Goal: Connect with others: Connect with other users

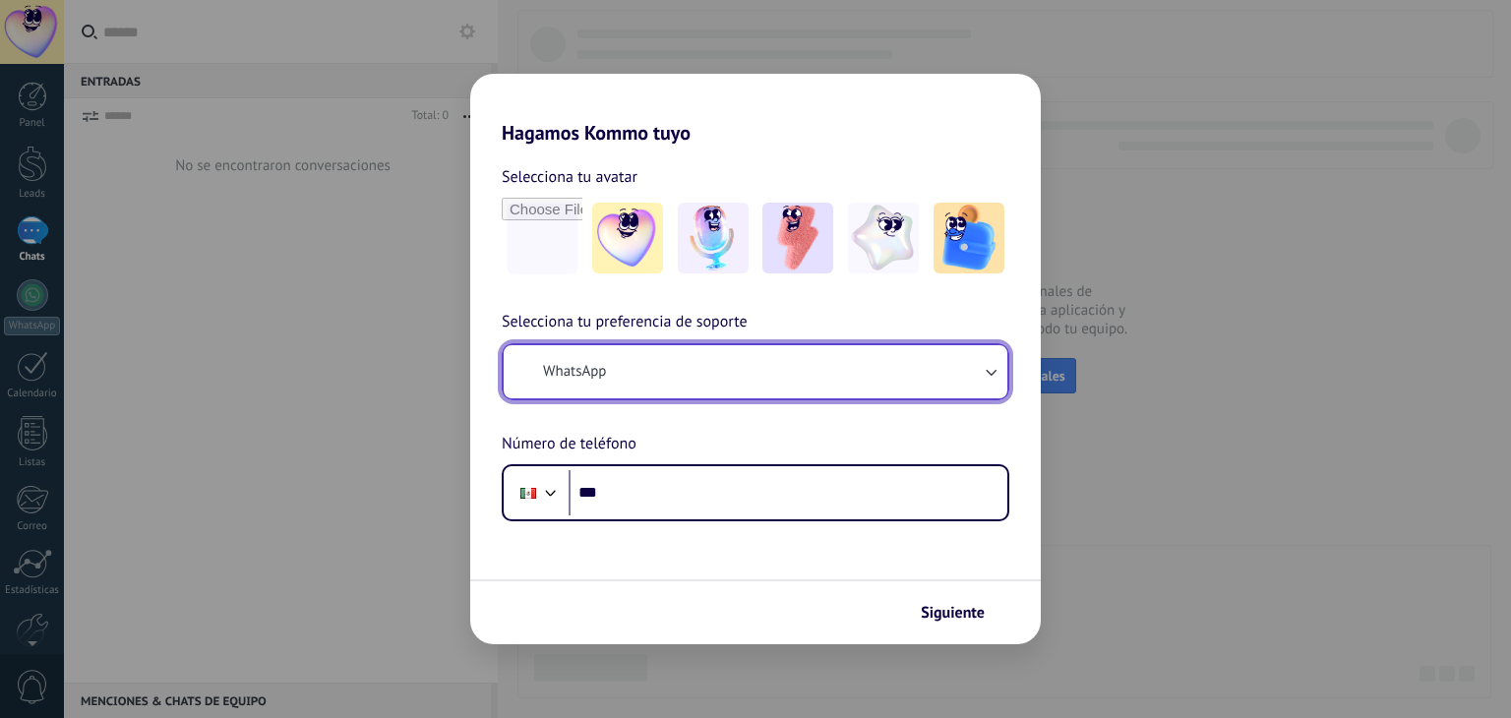
click at [701, 376] on button "WhatsApp" at bounding box center [756, 371] width 504 height 53
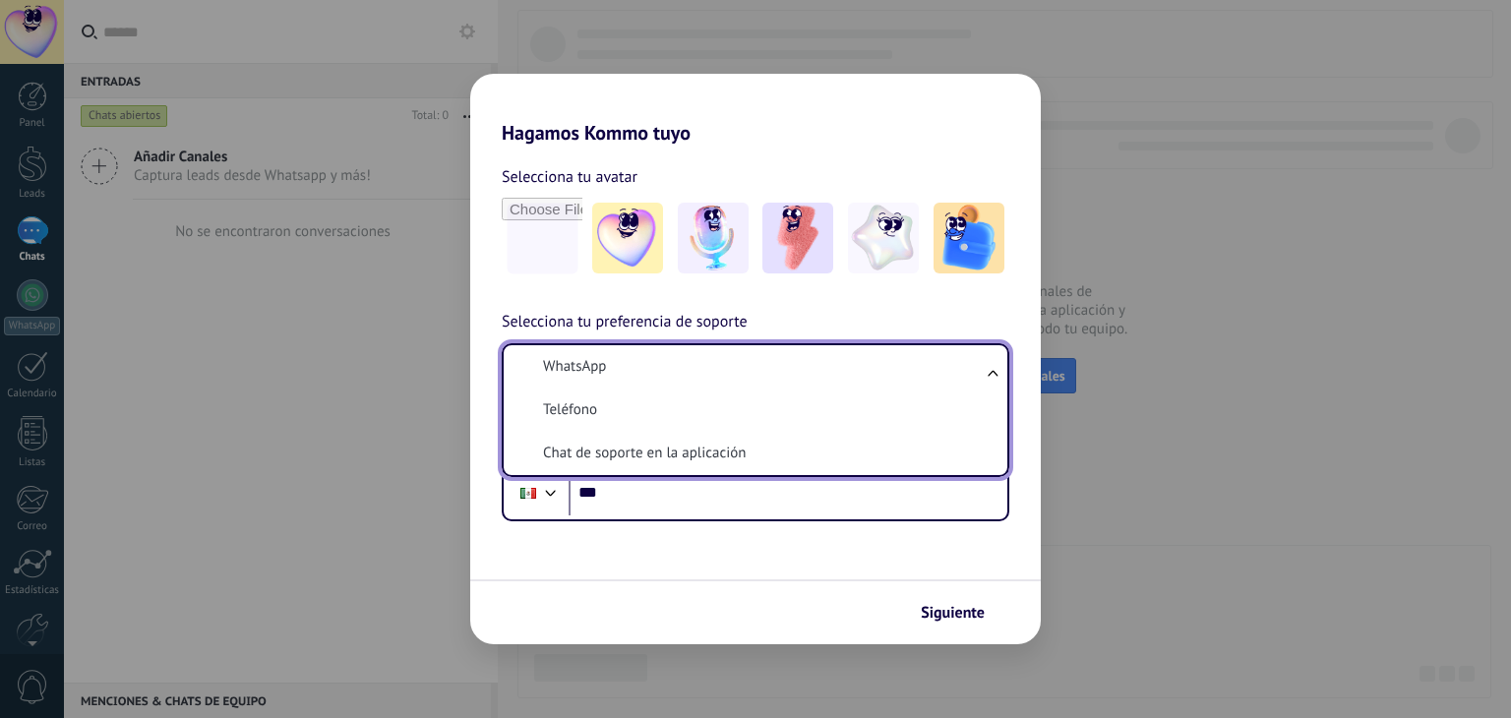
click at [327, 404] on div "Hagamos Kommo tuyo Selecciona tu avatar Selecciona tu preferencia de soporte Wh…" at bounding box center [755, 359] width 1511 height 718
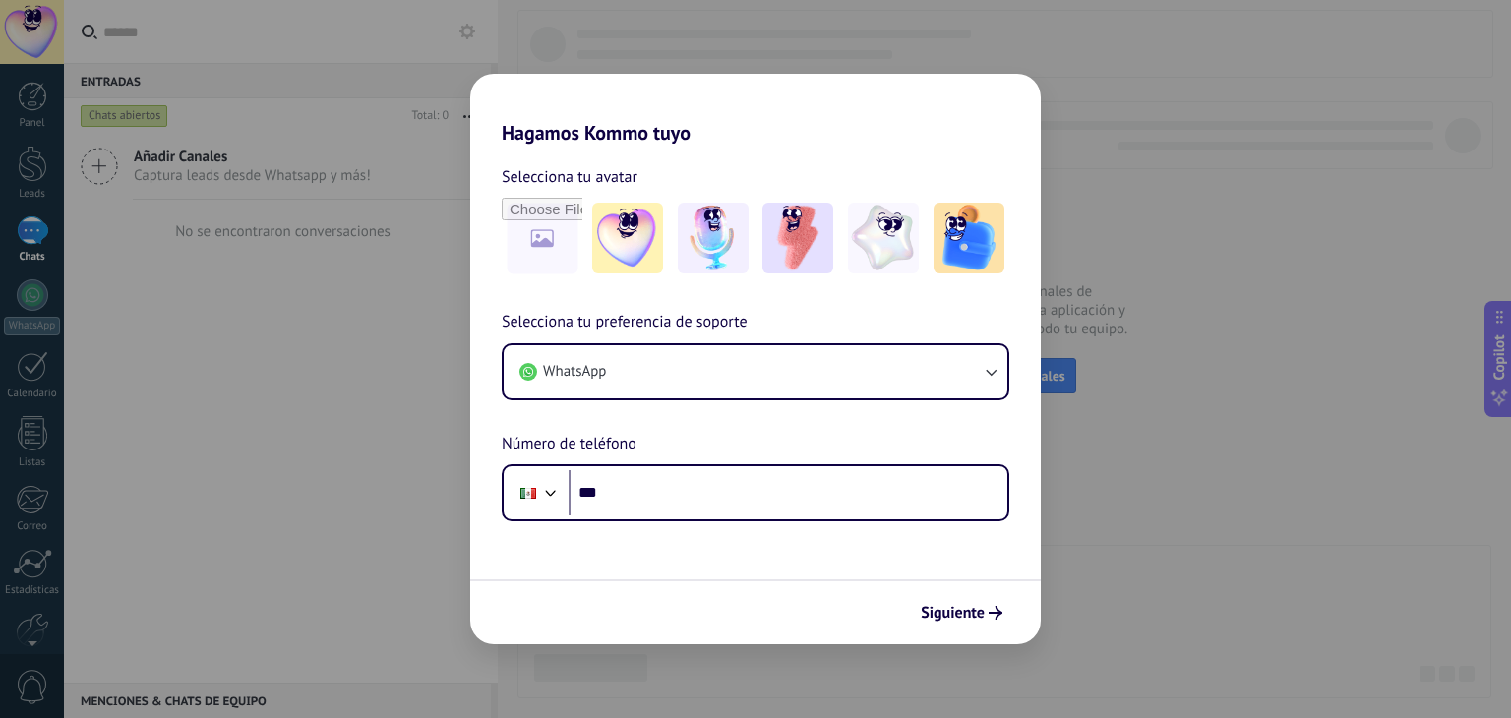
click at [1172, 557] on div "Hagamos Kommo tuyo Selecciona tu avatar Selecciona tu preferencia de soporte Wh…" at bounding box center [755, 359] width 1511 height 718
click at [948, 611] on span "Siguiente" at bounding box center [953, 613] width 64 height 14
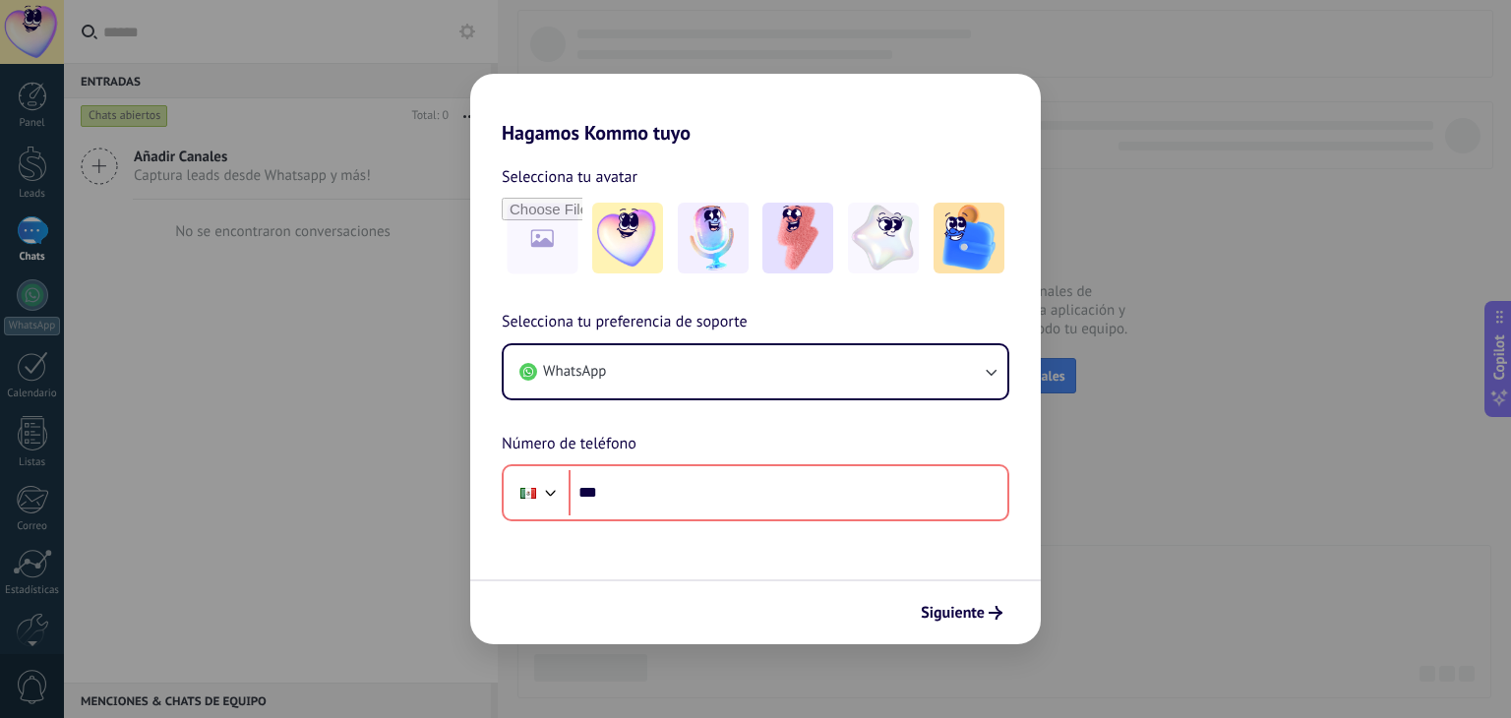
click at [604, 595] on div "Siguiente" at bounding box center [755, 611] width 570 height 65
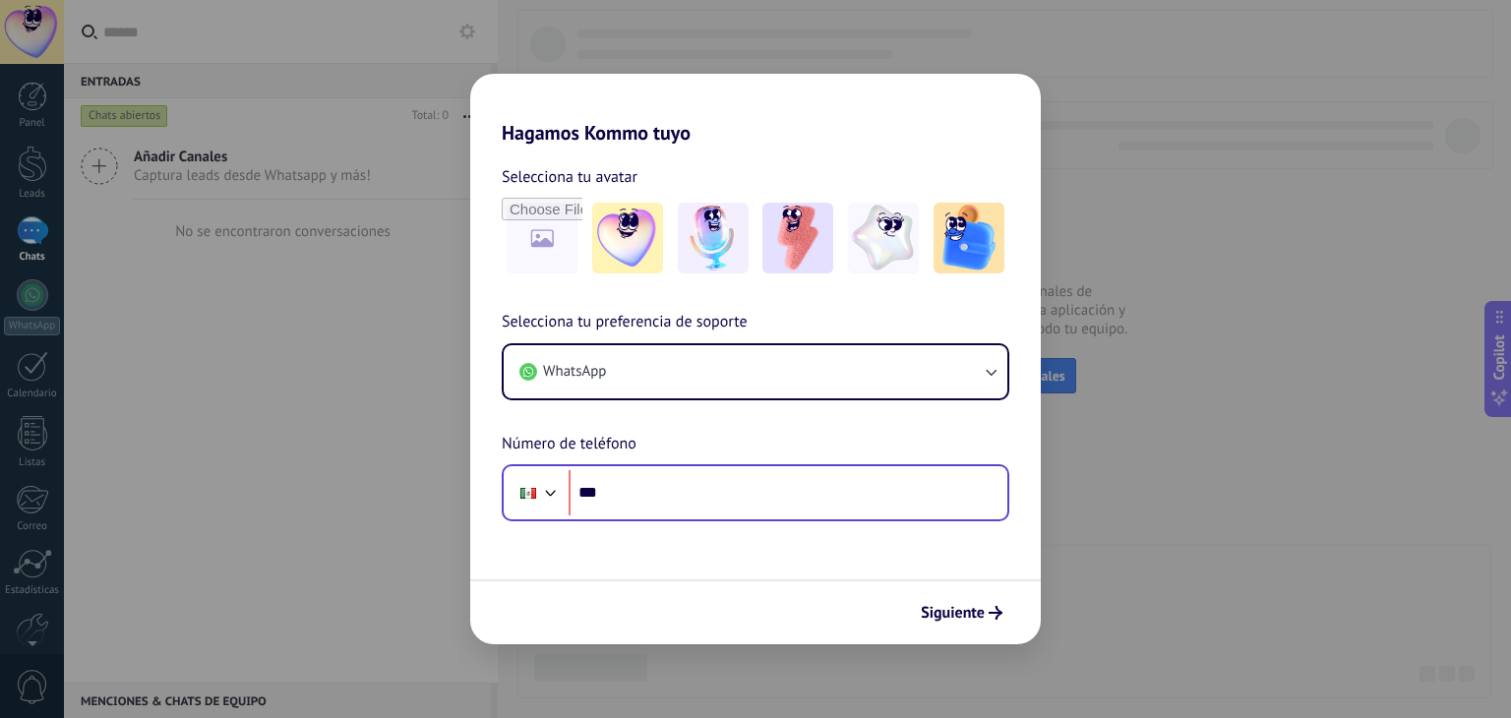
click at [810, 516] on div "Phone ***" at bounding box center [756, 492] width 508 height 57
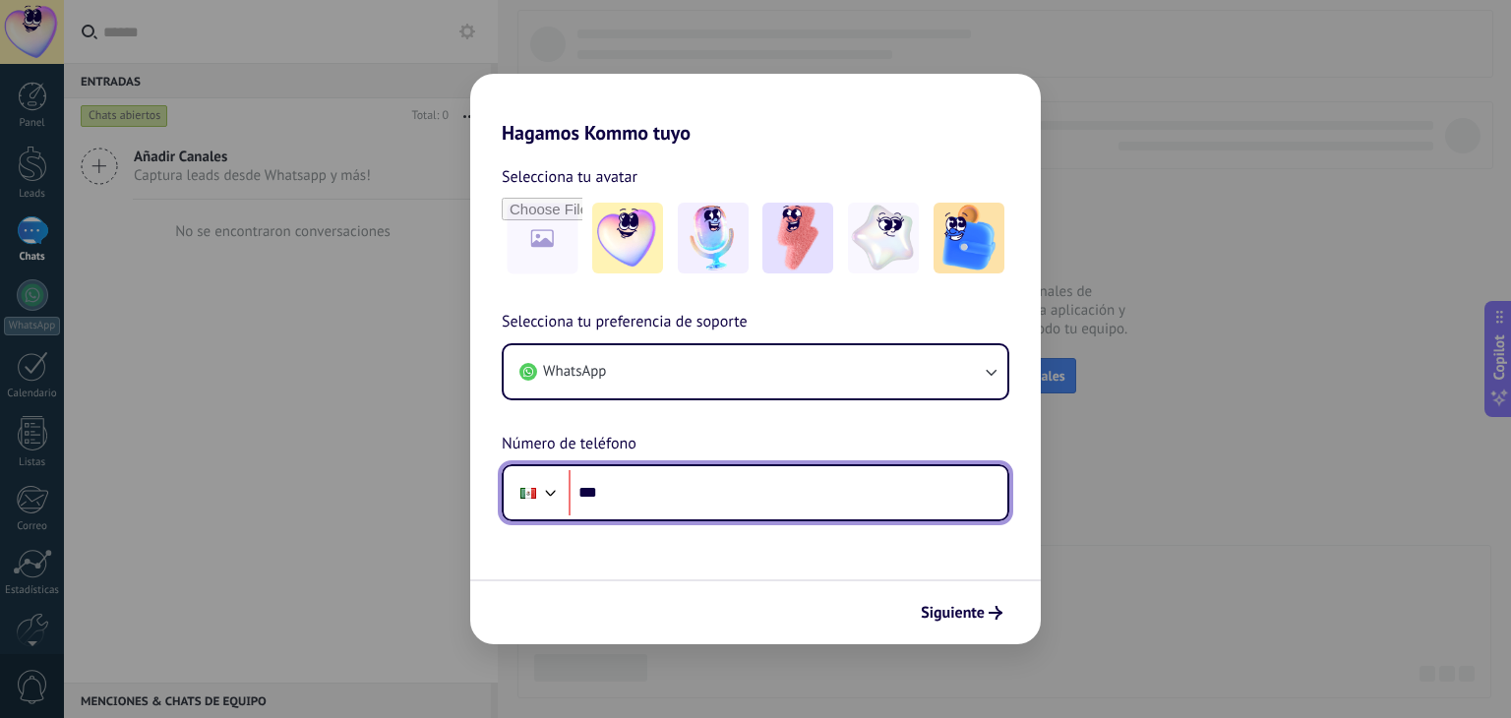
click at [807, 496] on input "***" at bounding box center [787, 492] width 439 height 45
type input "**********"
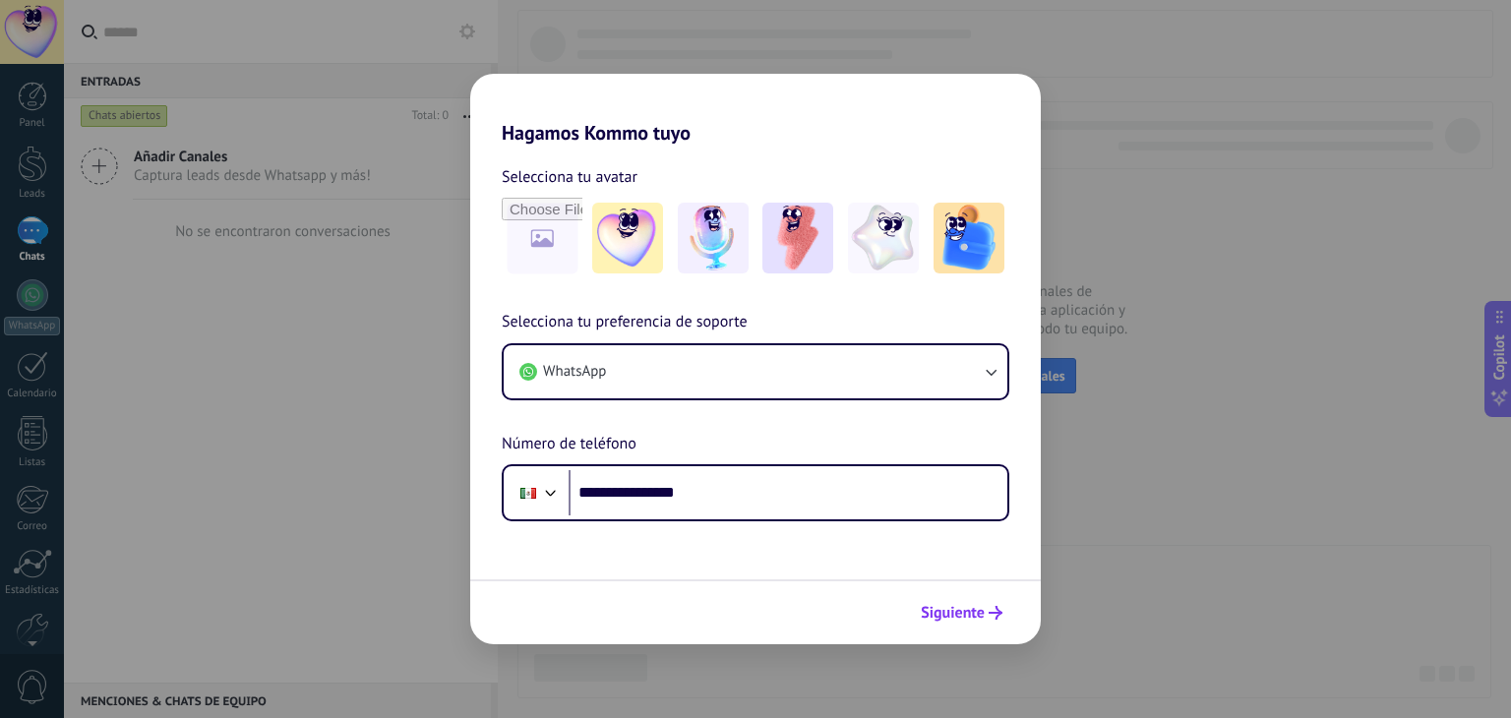
click at [940, 616] on span "Siguiente" at bounding box center [953, 613] width 64 height 14
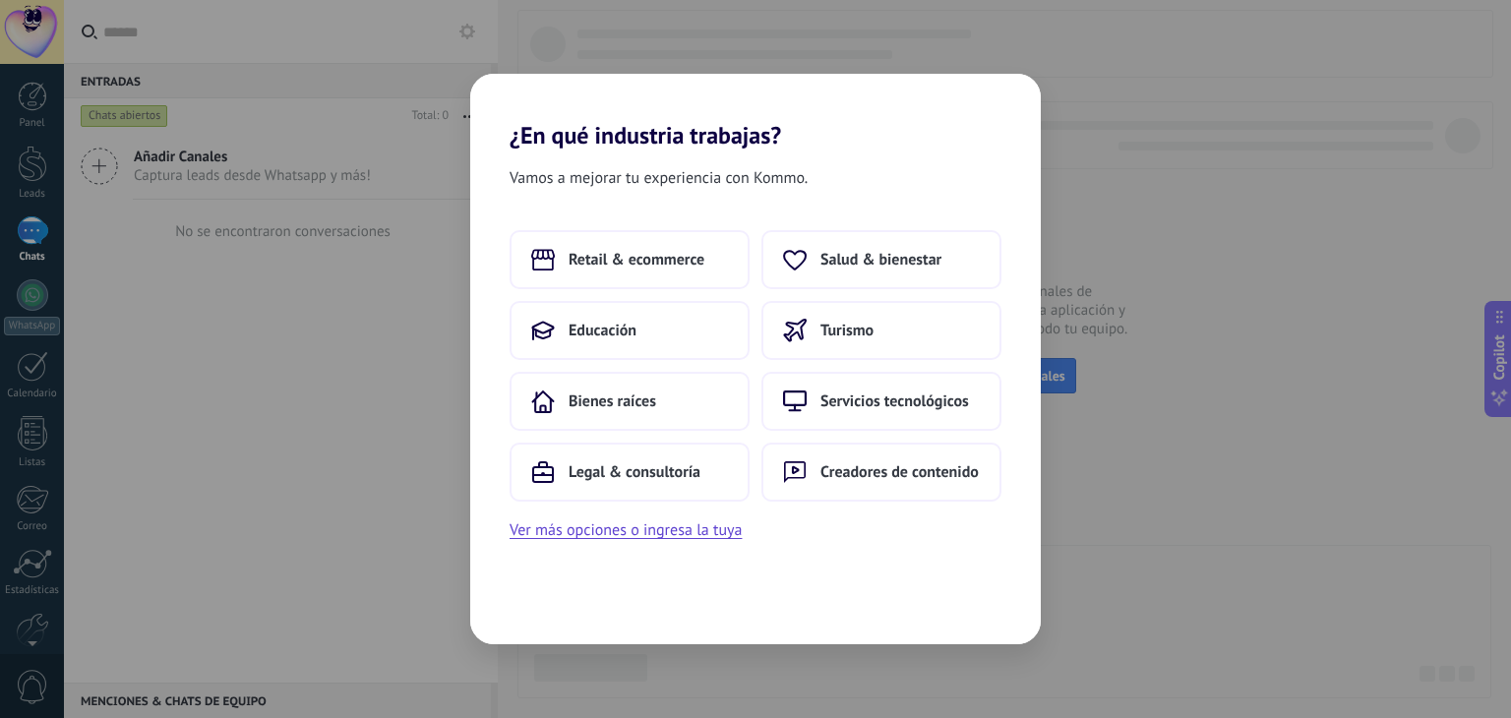
click at [670, 548] on div "Vamos a mejorar tu experiencia con Kommo. Retail & ecommerce Salud & bienestar …" at bounding box center [755, 396] width 570 height 495
click at [667, 532] on button "Ver más opciones o ingresa la tuya" at bounding box center [625, 530] width 232 height 26
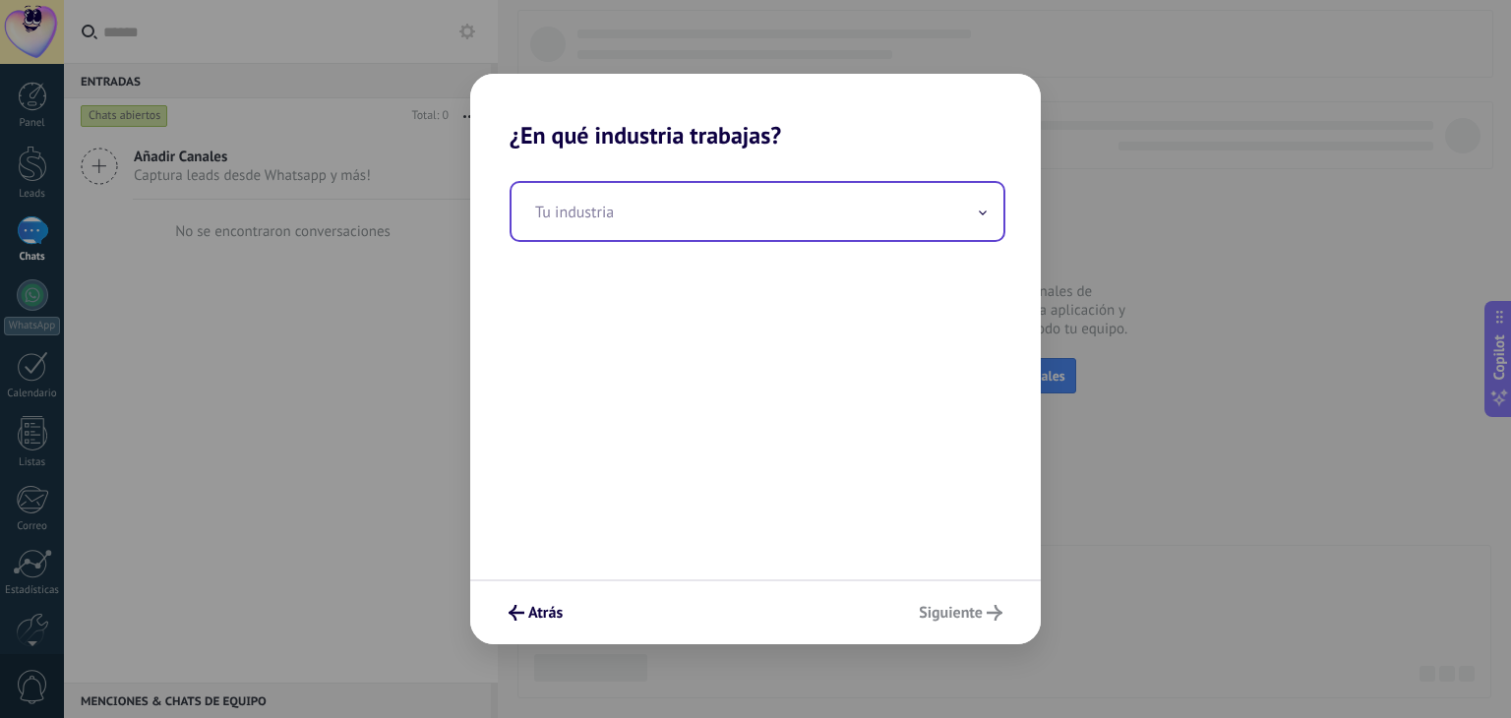
click at [674, 207] on input "text" at bounding box center [757, 211] width 492 height 57
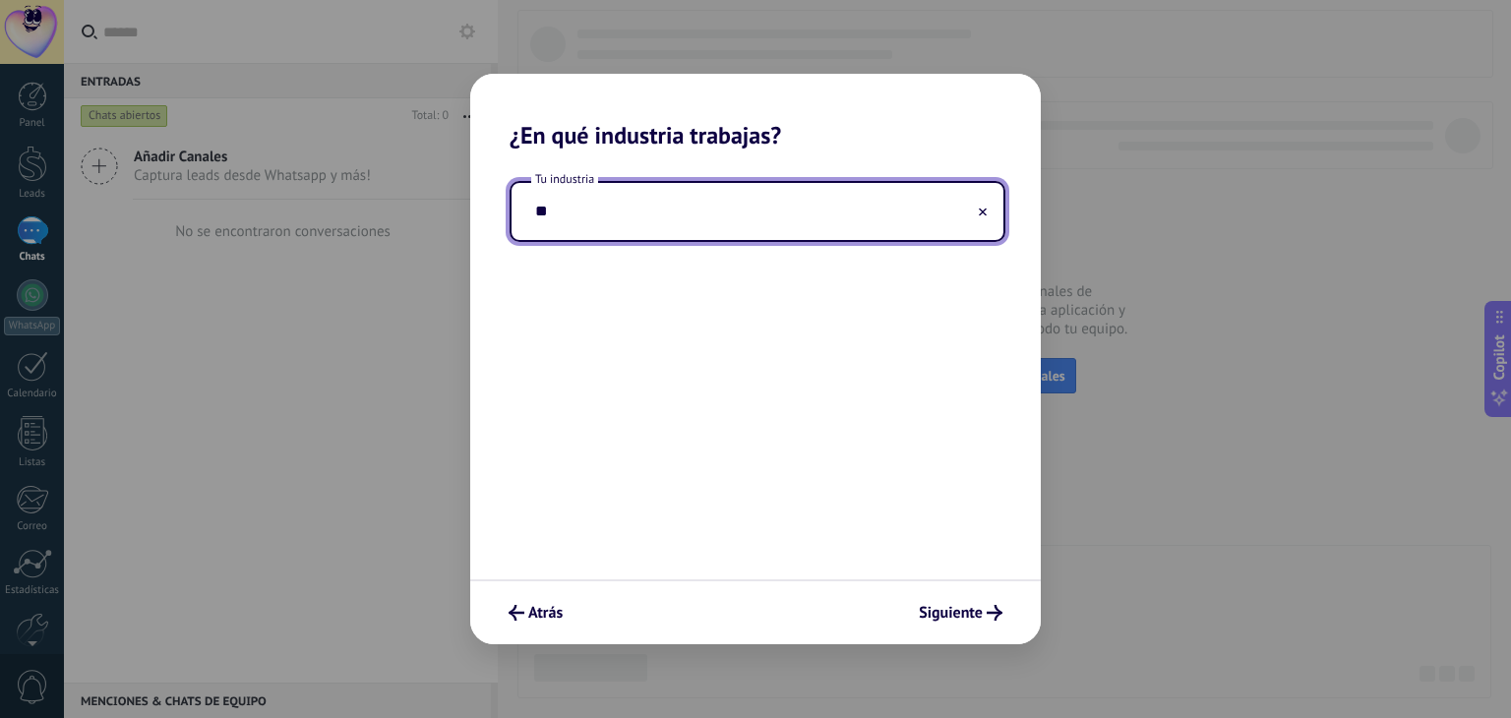
type input "*"
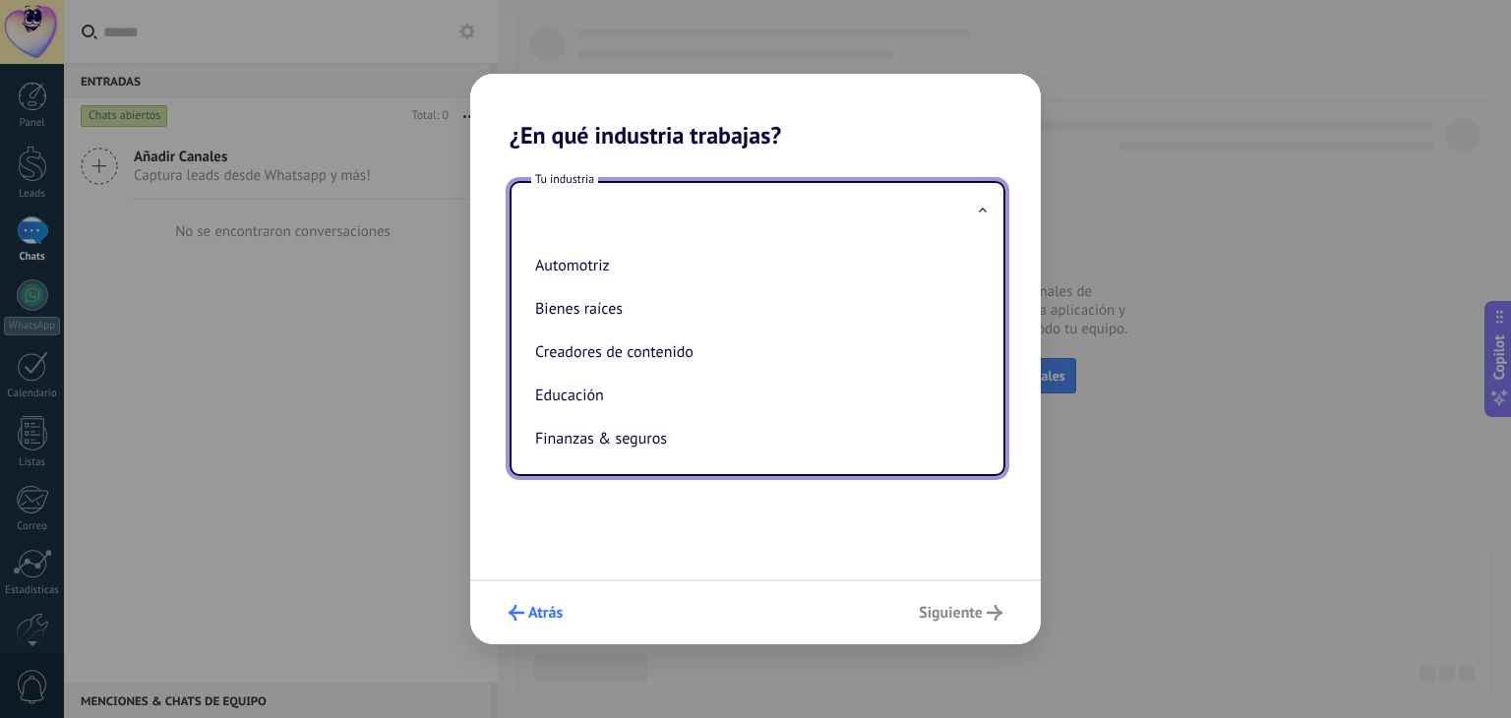
click at [557, 619] on span "Atrás" at bounding box center [545, 613] width 34 height 14
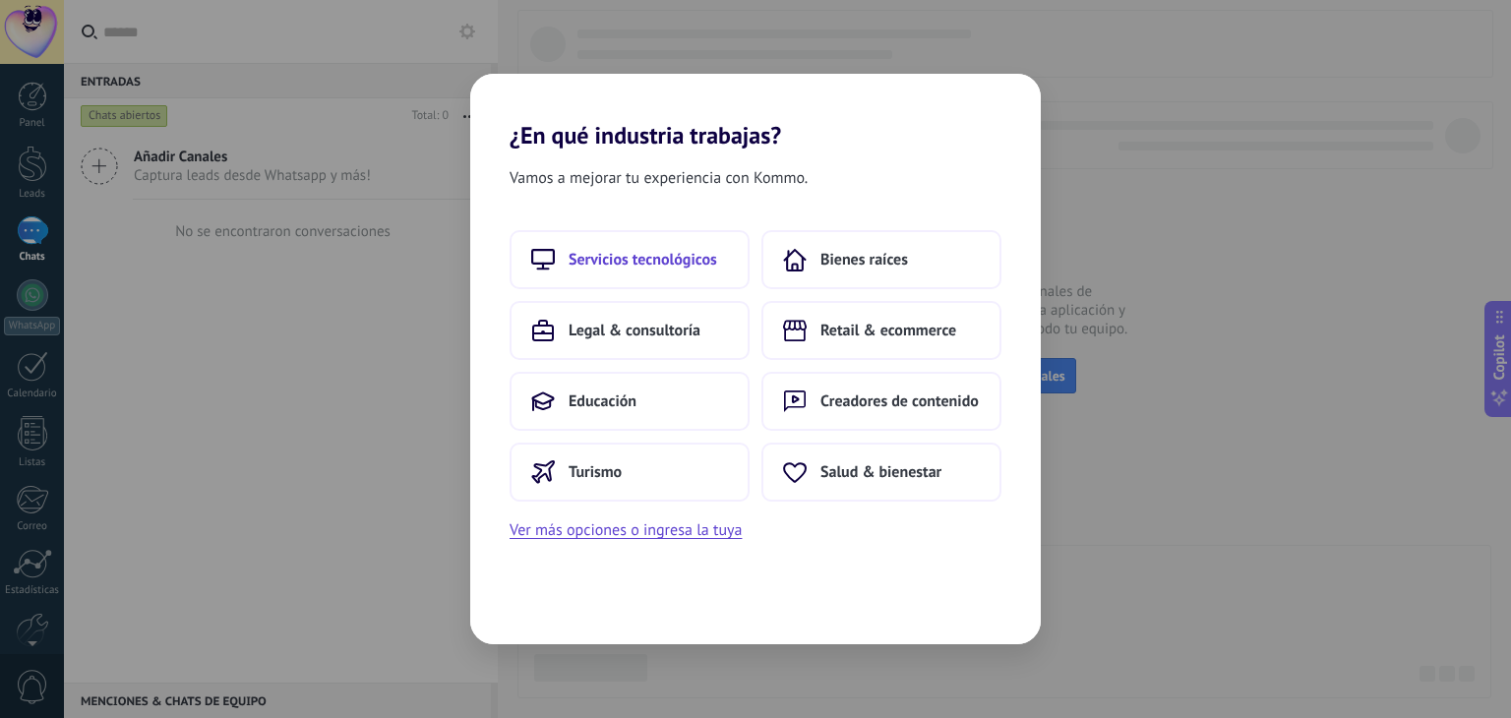
click at [637, 261] on span "Servicios tecnológicos" at bounding box center [642, 260] width 149 height 20
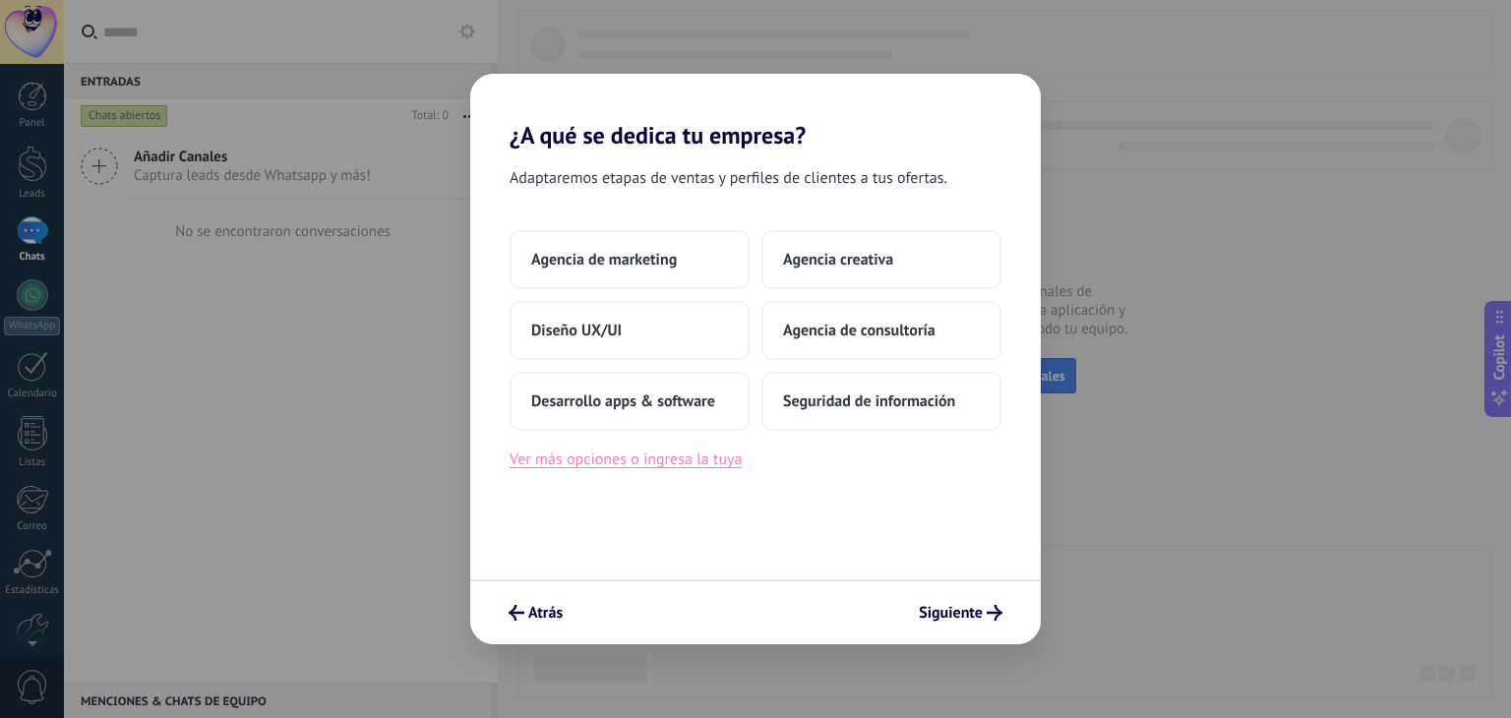
click at [708, 461] on button "Ver más opciones o ingresa la tuya" at bounding box center [625, 460] width 232 height 26
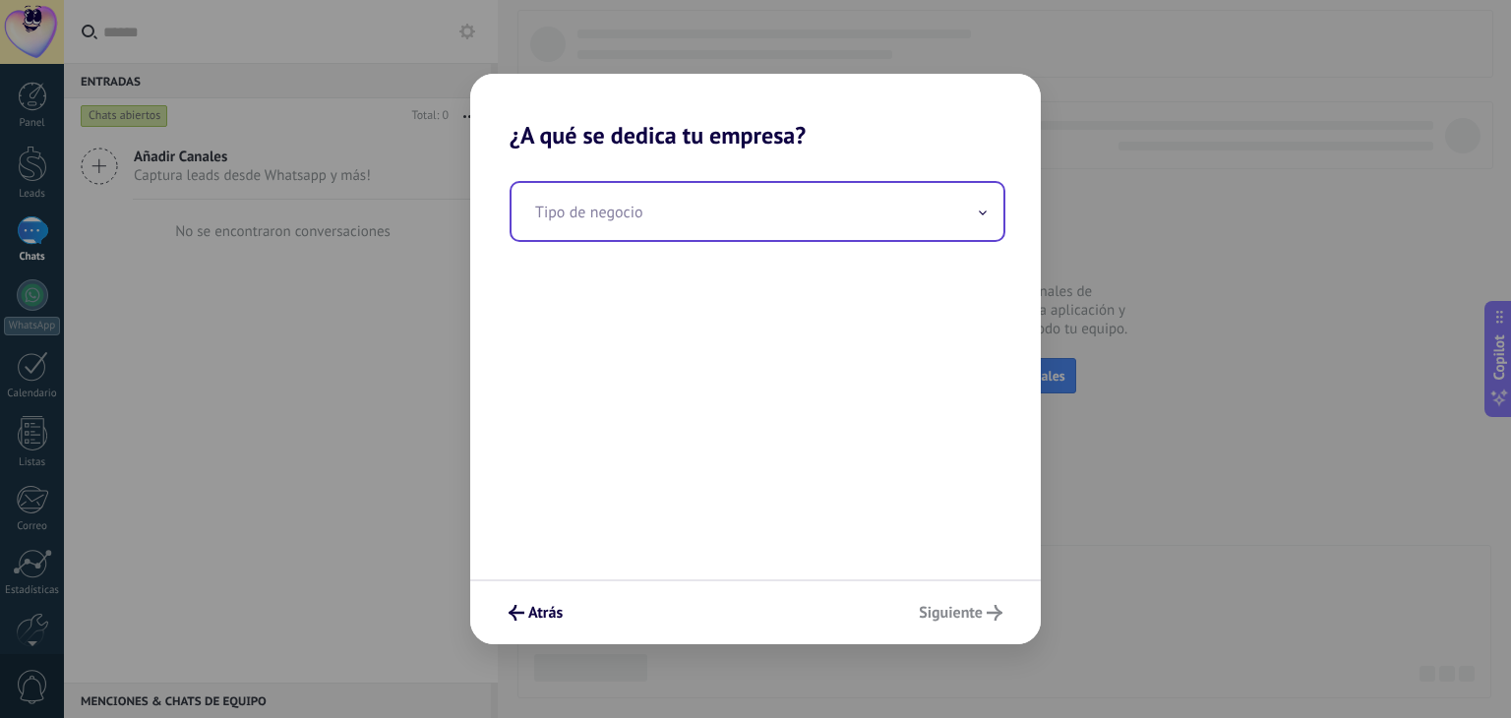
click at [713, 208] on input "text" at bounding box center [757, 211] width 492 height 57
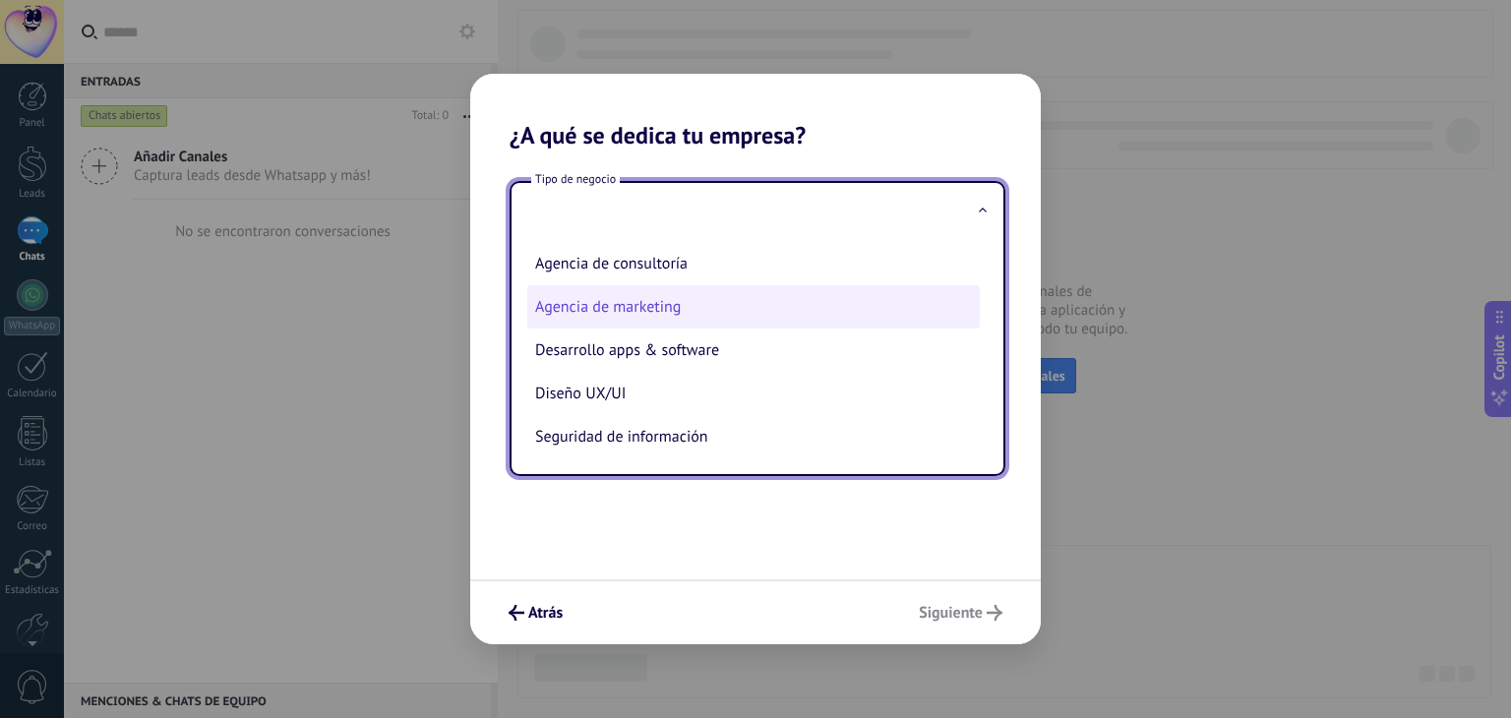
scroll to position [49, 0]
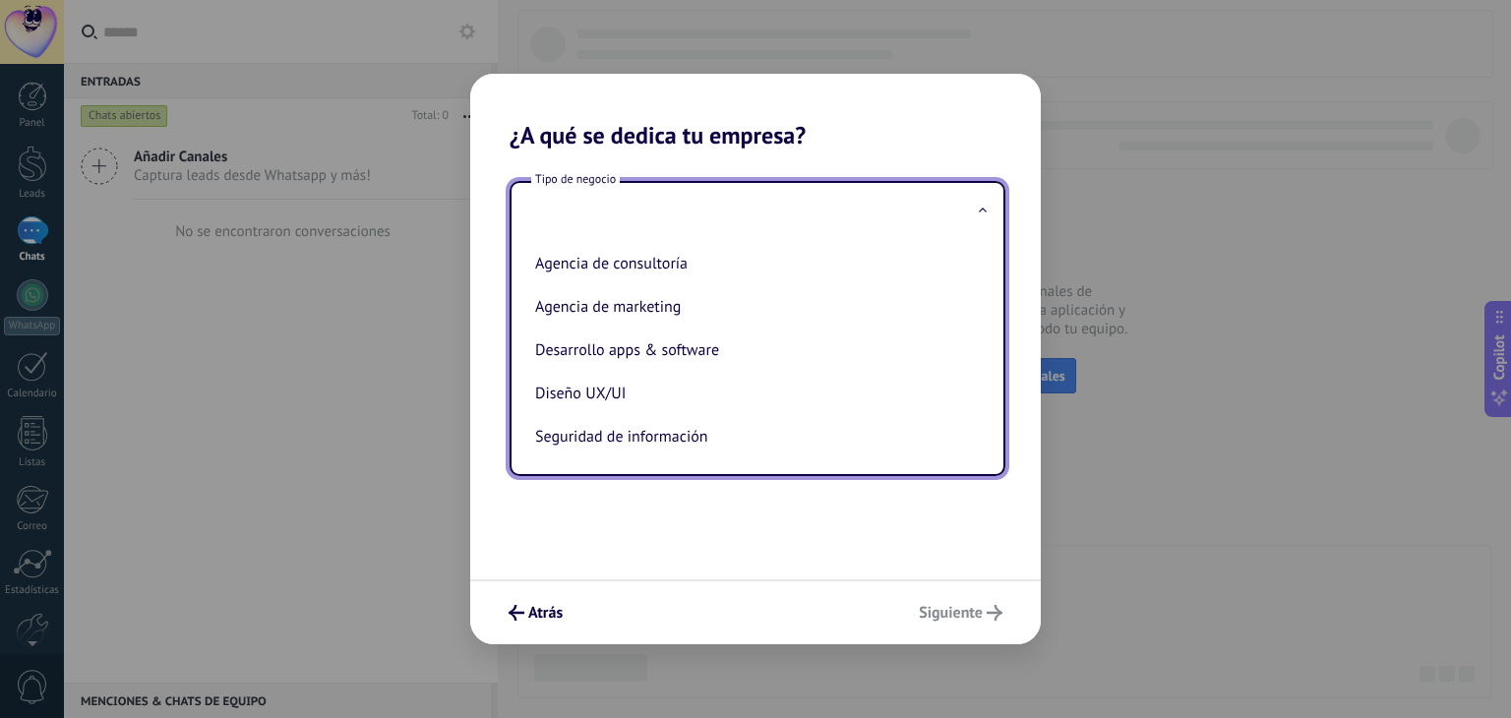
click at [519, 635] on div "Atrás Siguiente" at bounding box center [755, 611] width 570 height 65
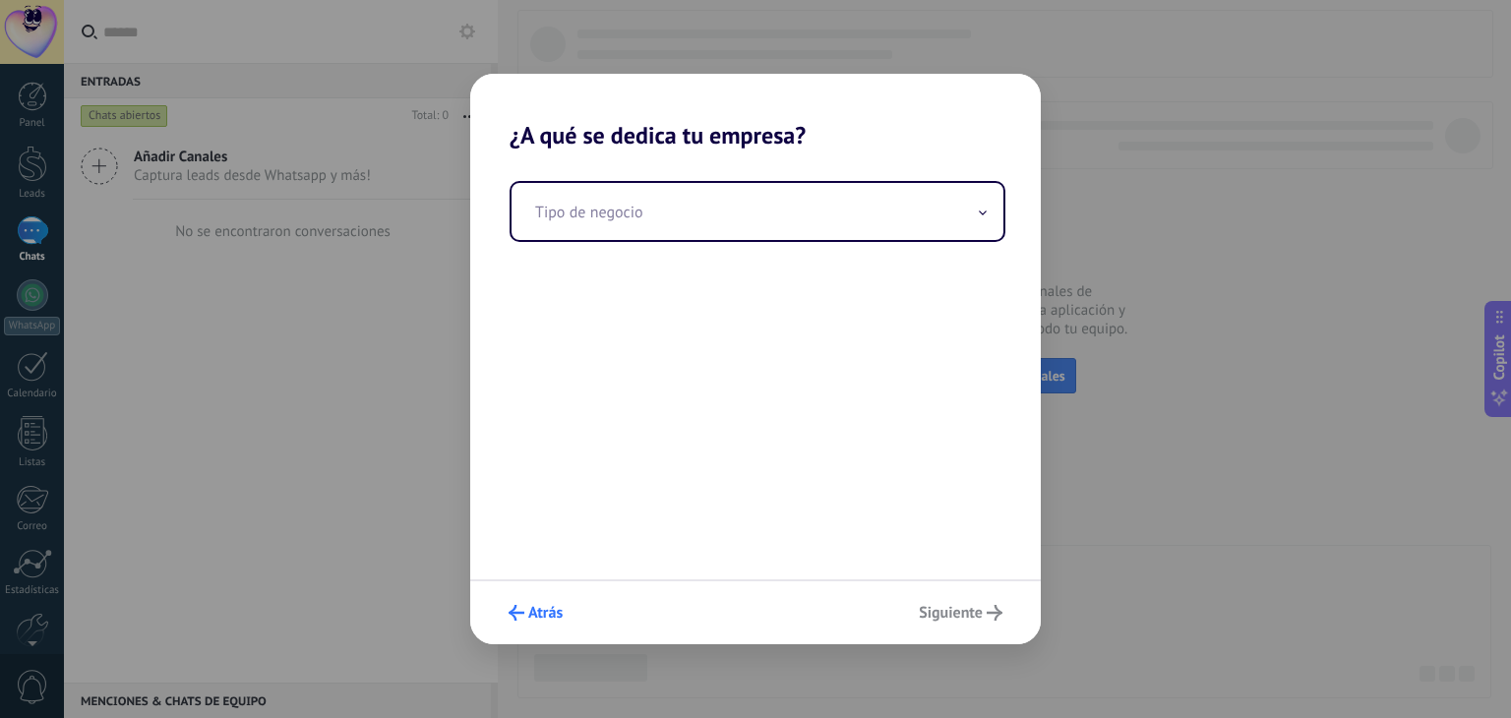
click at [530, 615] on span "Atrás" at bounding box center [545, 613] width 34 height 14
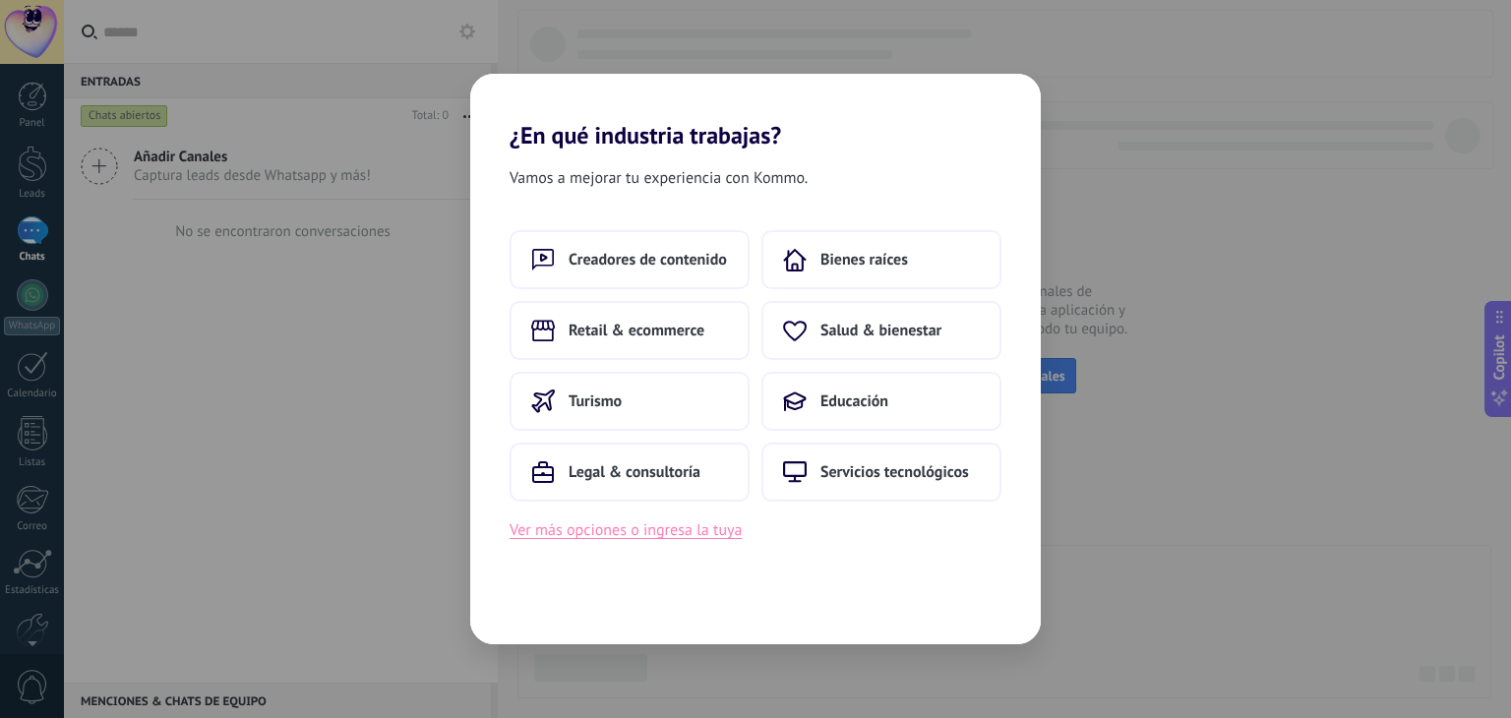
click at [707, 529] on button "Ver más opciones o ingresa la tuya" at bounding box center [625, 530] width 232 height 26
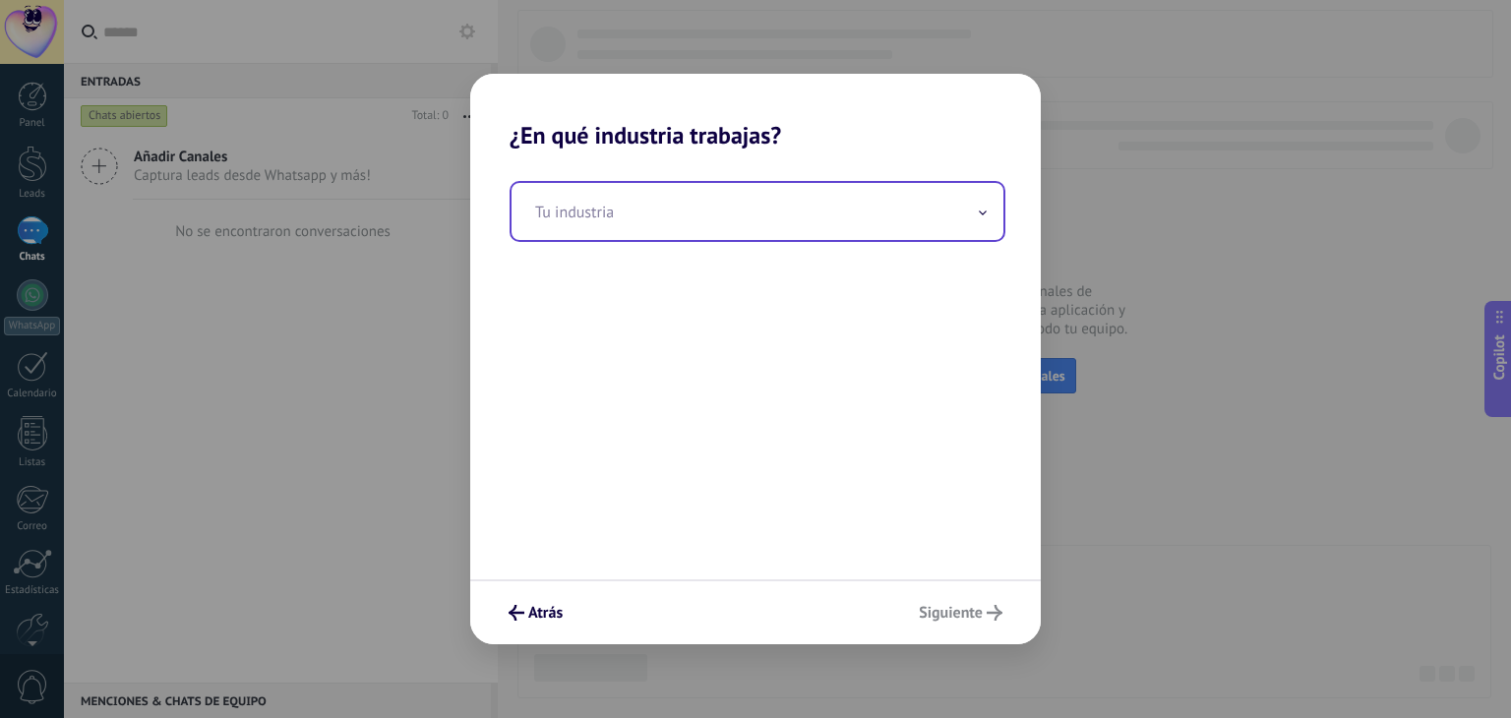
click at [745, 229] on input "text" at bounding box center [757, 211] width 492 height 57
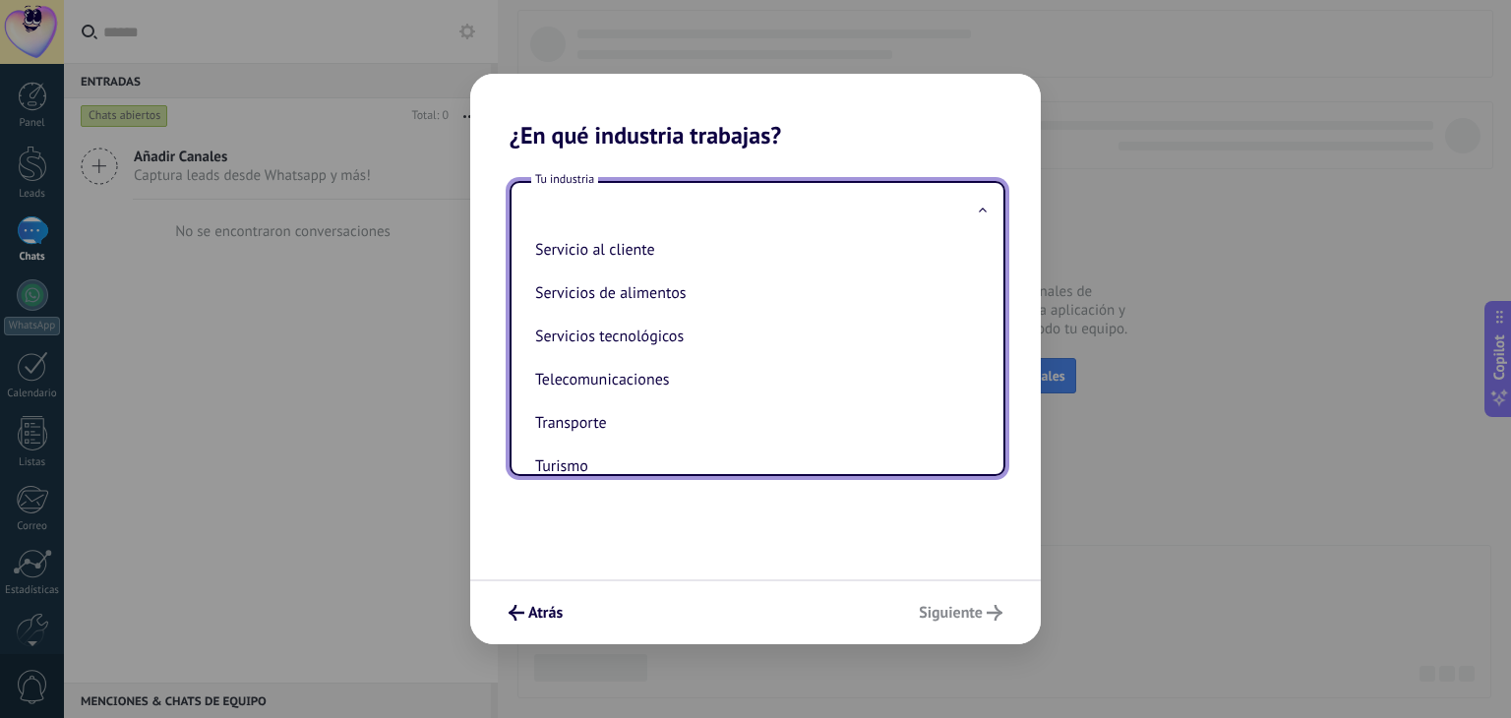
scroll to position [534, 0]
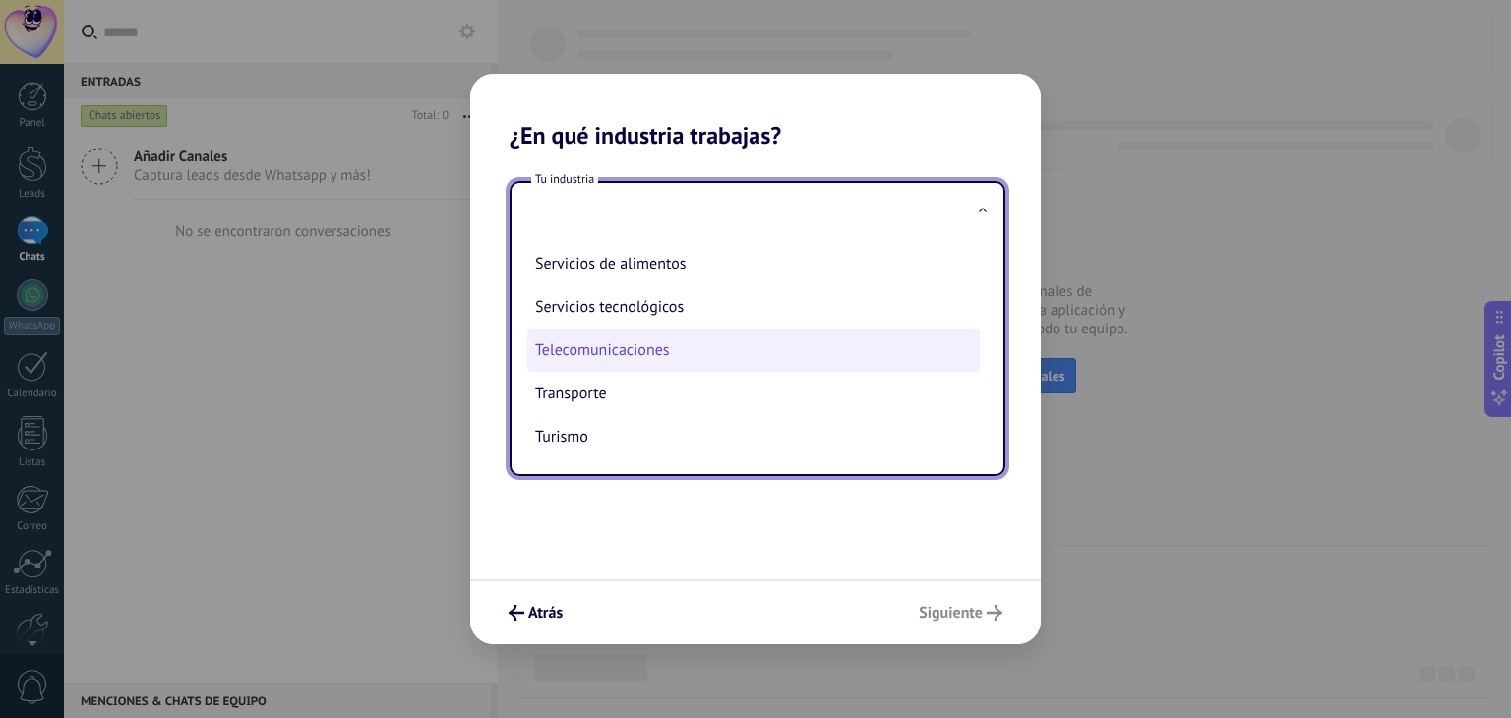
click at [731, 359] on li "Telecomunicaciones" at bounding box center [753, 350] width 452 height 43
type input "**********"
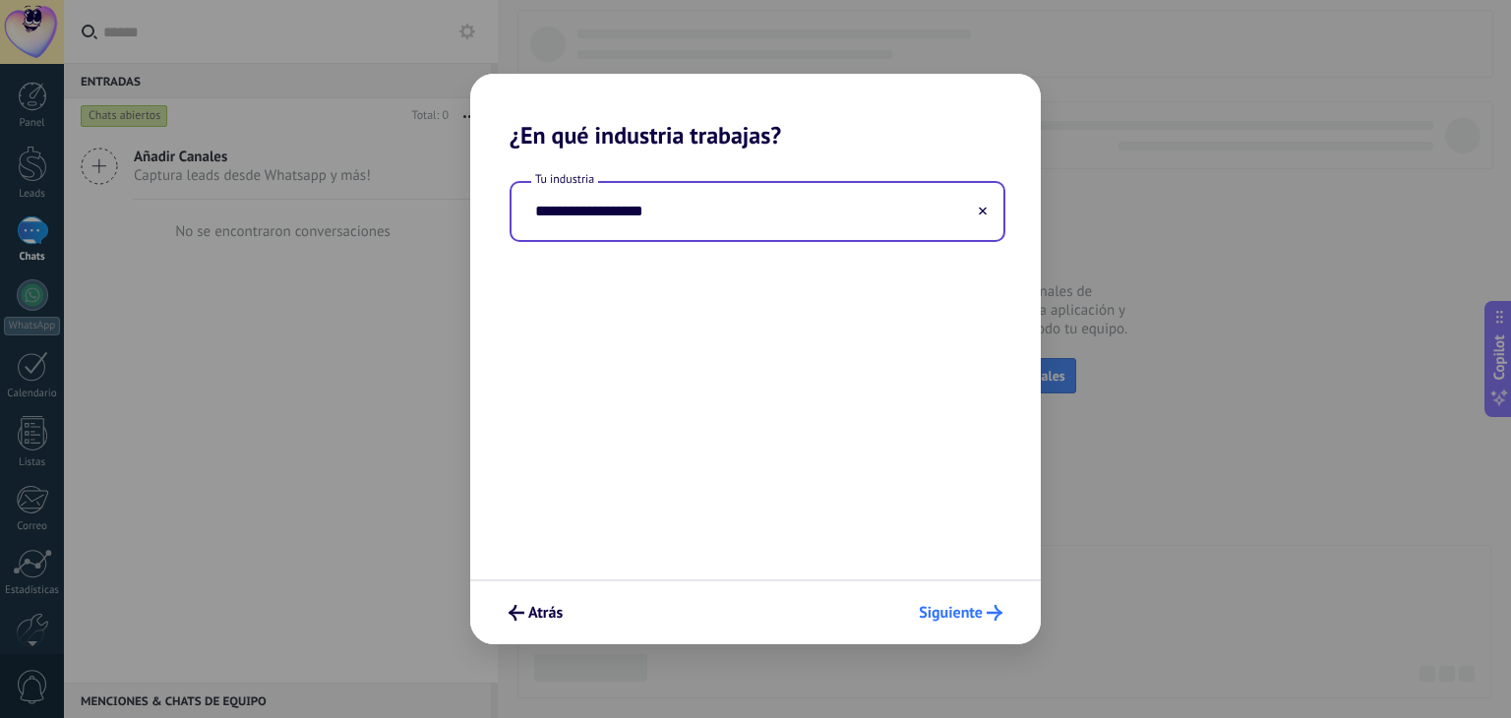
click at [918, 600] on button "Siguiente" at bounding box center [960, 612] width 101 height 33
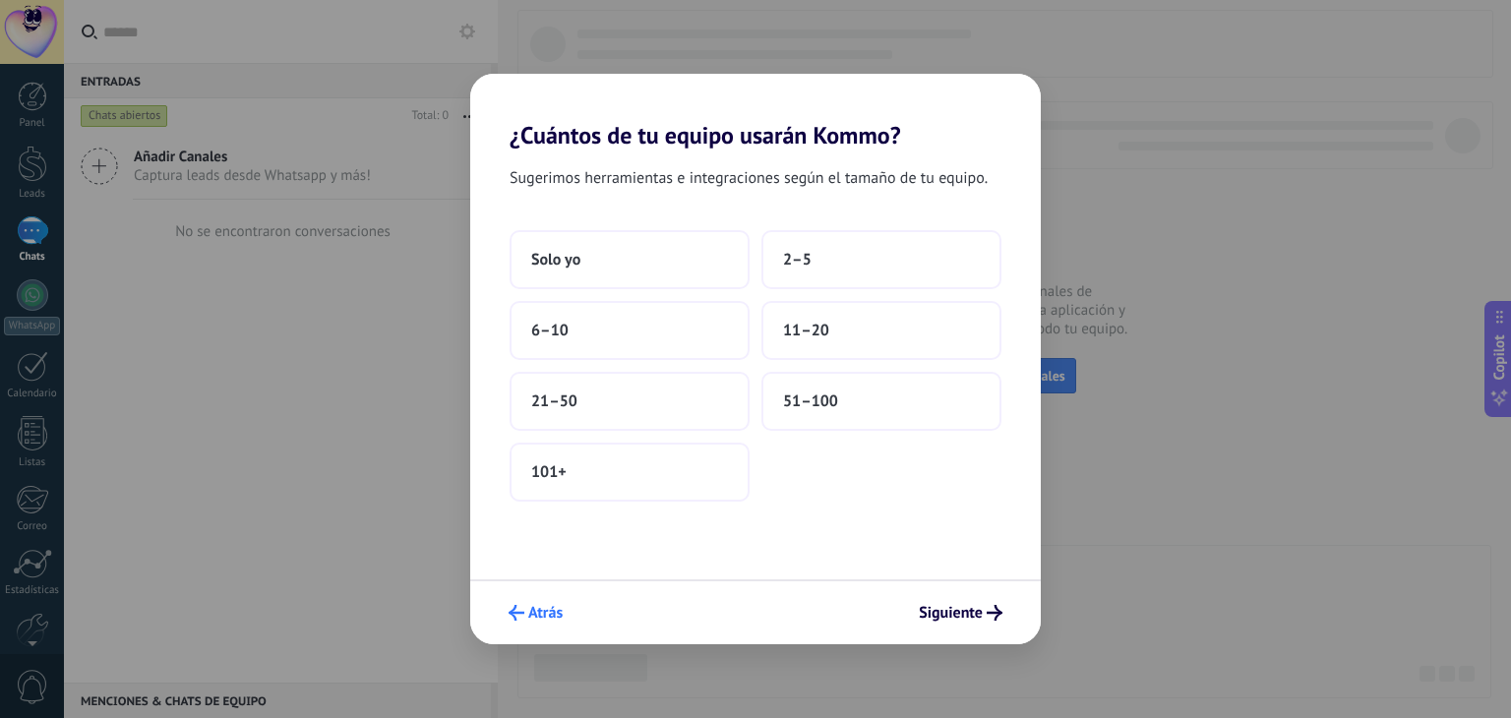
click at [547, 610] on span "Atrás" at bounding box center [545, 613] width 34 height 14
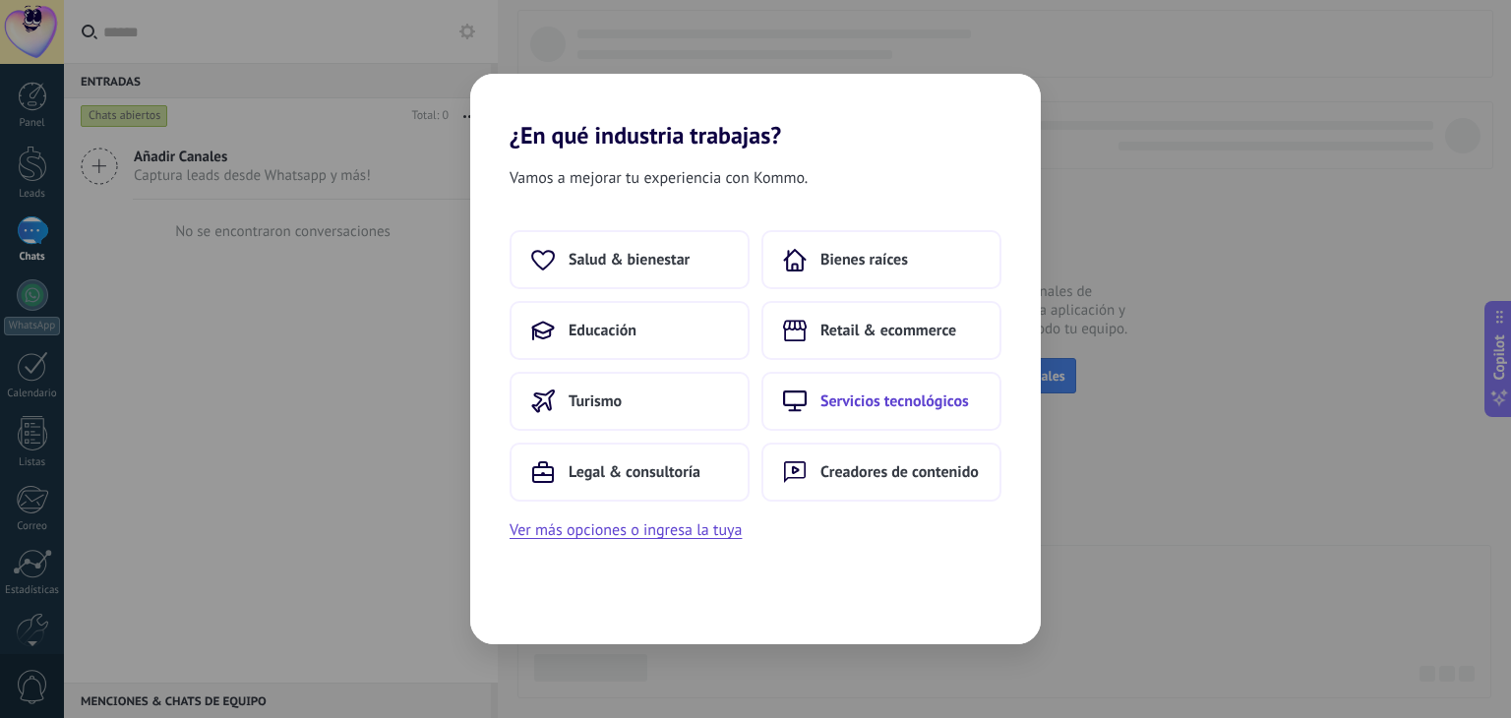
click at [897, 405] on span "Servicios tecnológicos" at bounding box center [894, 401] width 149 height 20
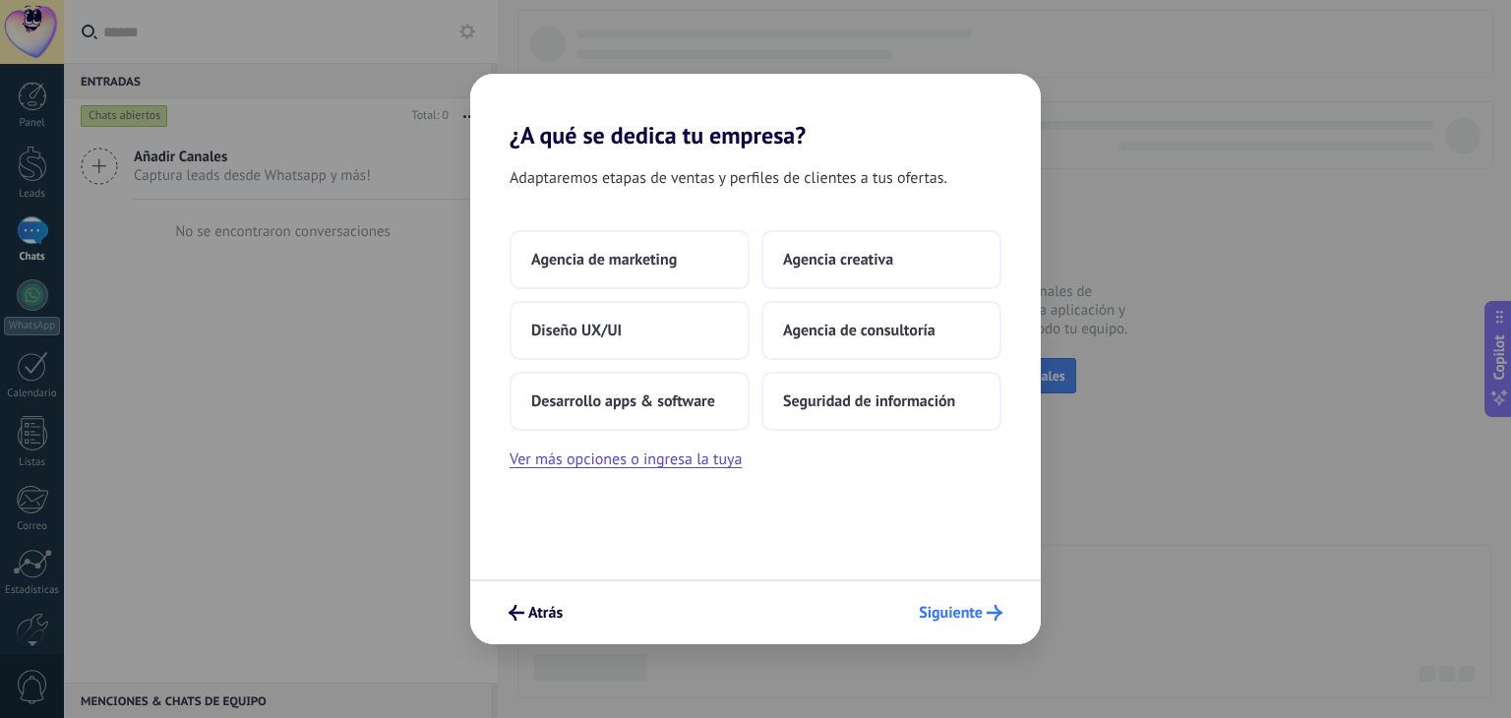
click at [920, 606] on span "Siguiente" at bounding box center [951, 613] width 64 height 14
click at [679, 470] on button "Ver más opciones o ingresa la tuya" at bounding box center [625, 460] width 232 height 26
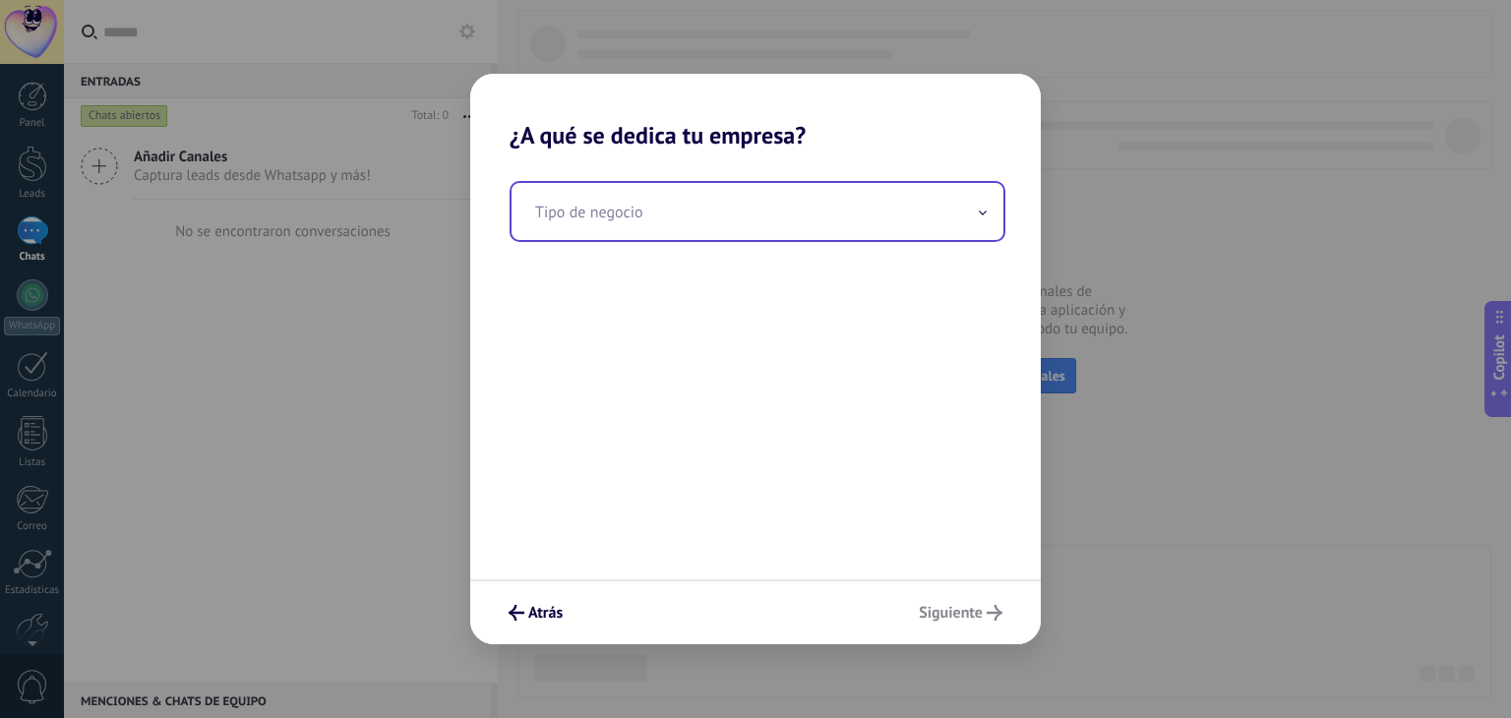
click at [743, 225] on input "text" at bounding box center [757, 211] width 492 height 57
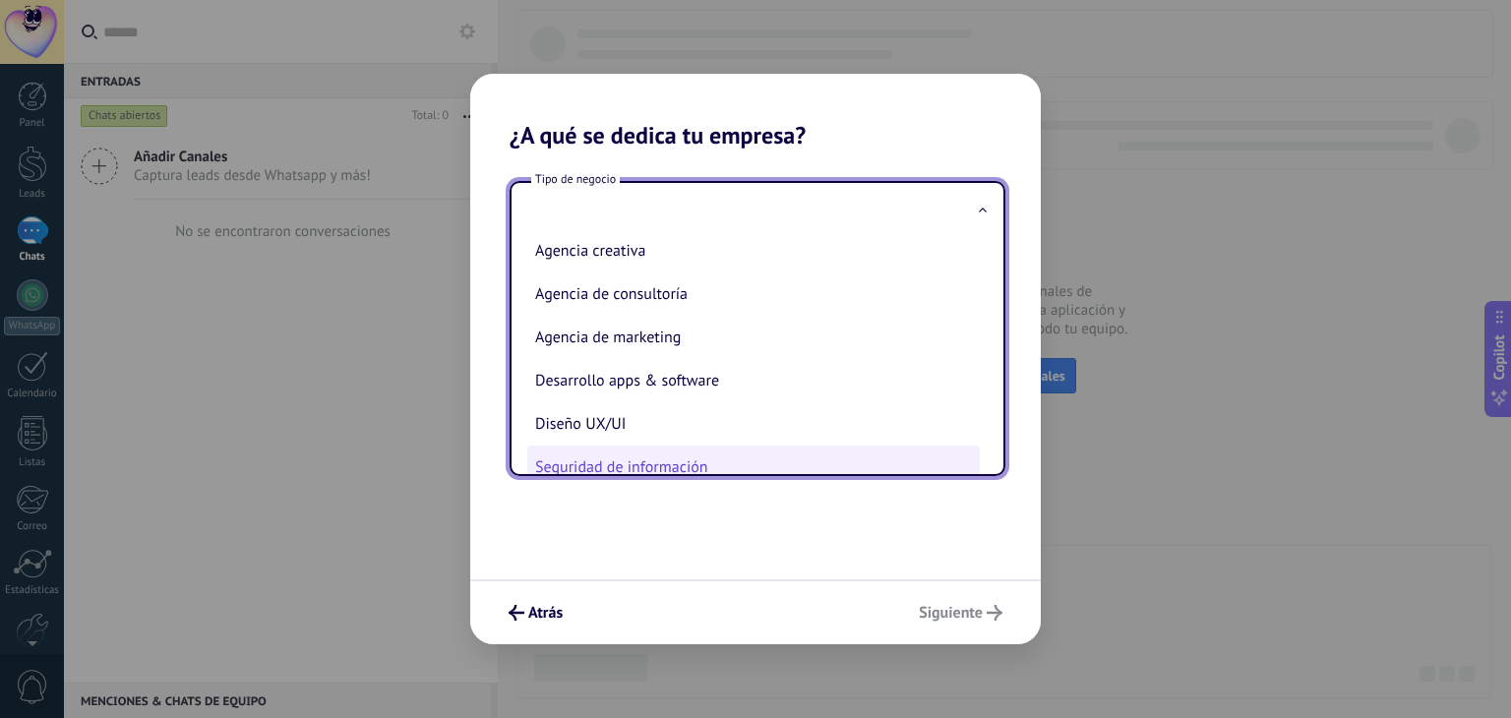
scroll to position [0, 0]
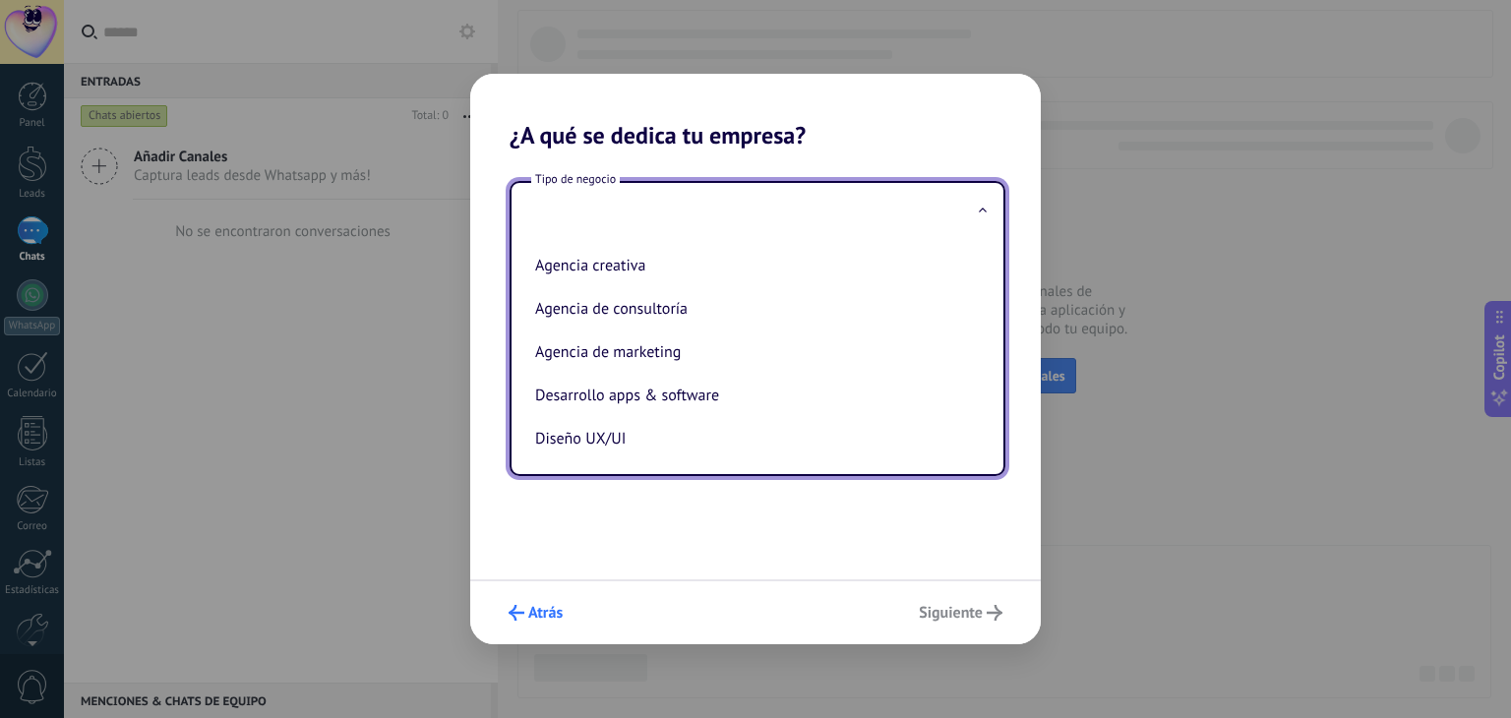
click at [551, 599] on button "Atrás" at bounding box center [536, 612] width 72 height 33
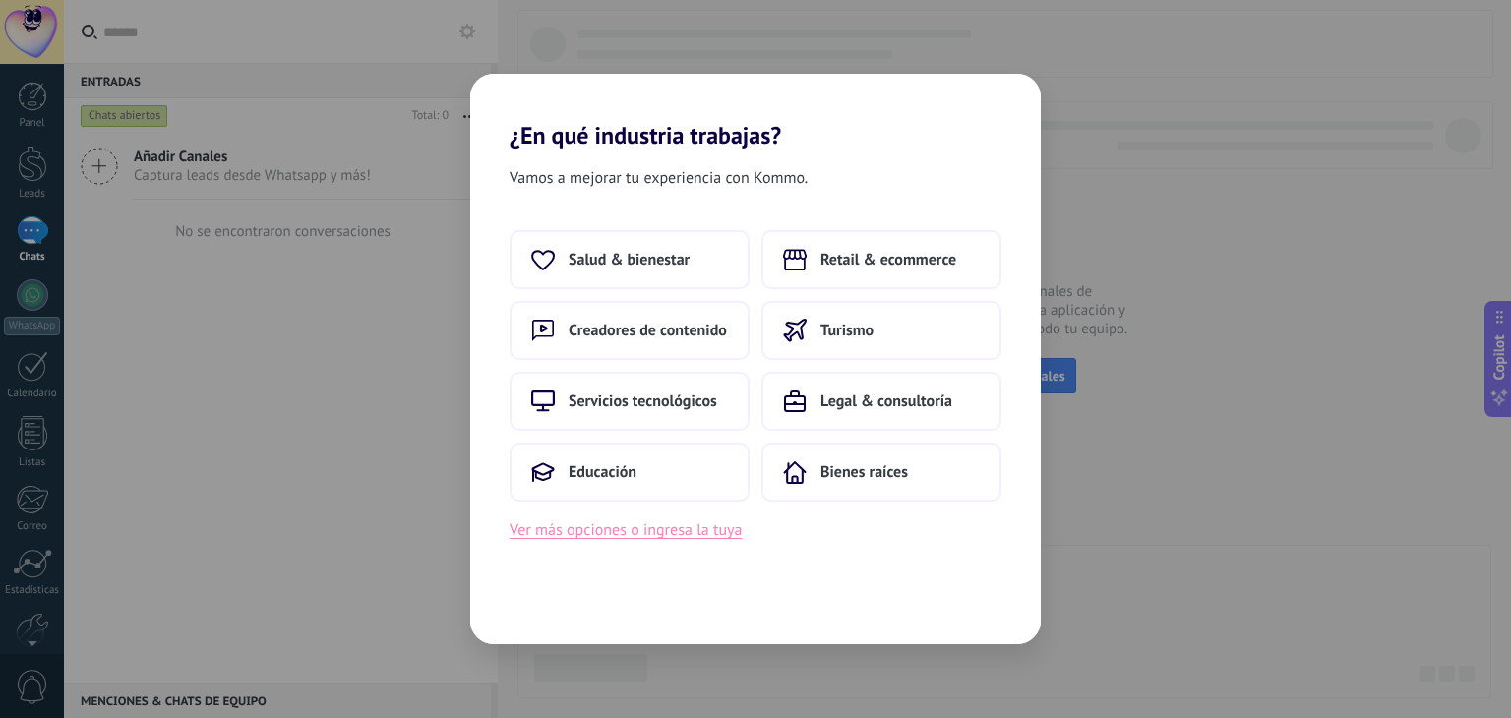
click at [647, 532] on button "Ver más opciones o ingresa la tuya" at bounding box center [625, 530] width 232 height 26
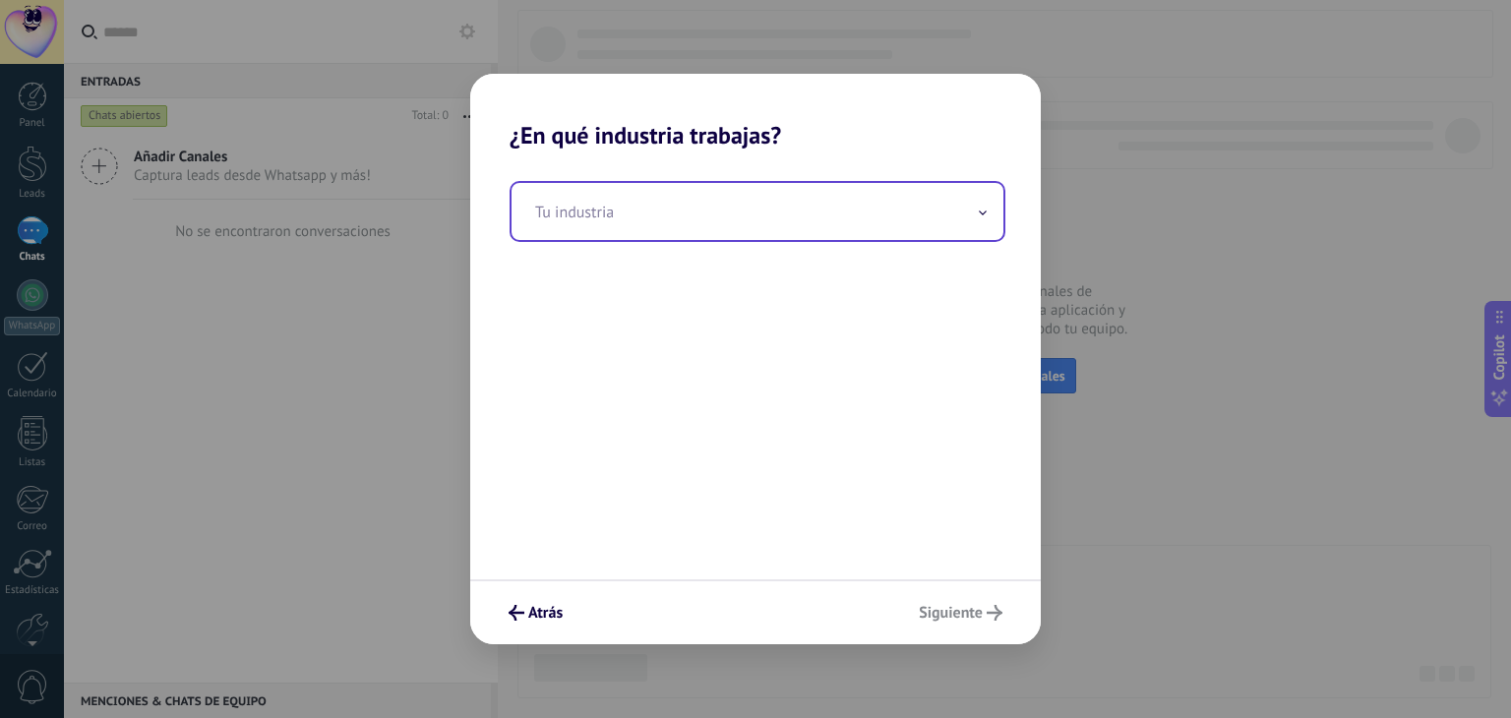
click at [673, 217] on input "text" at bounding box center [757, 211] width 492 height 57
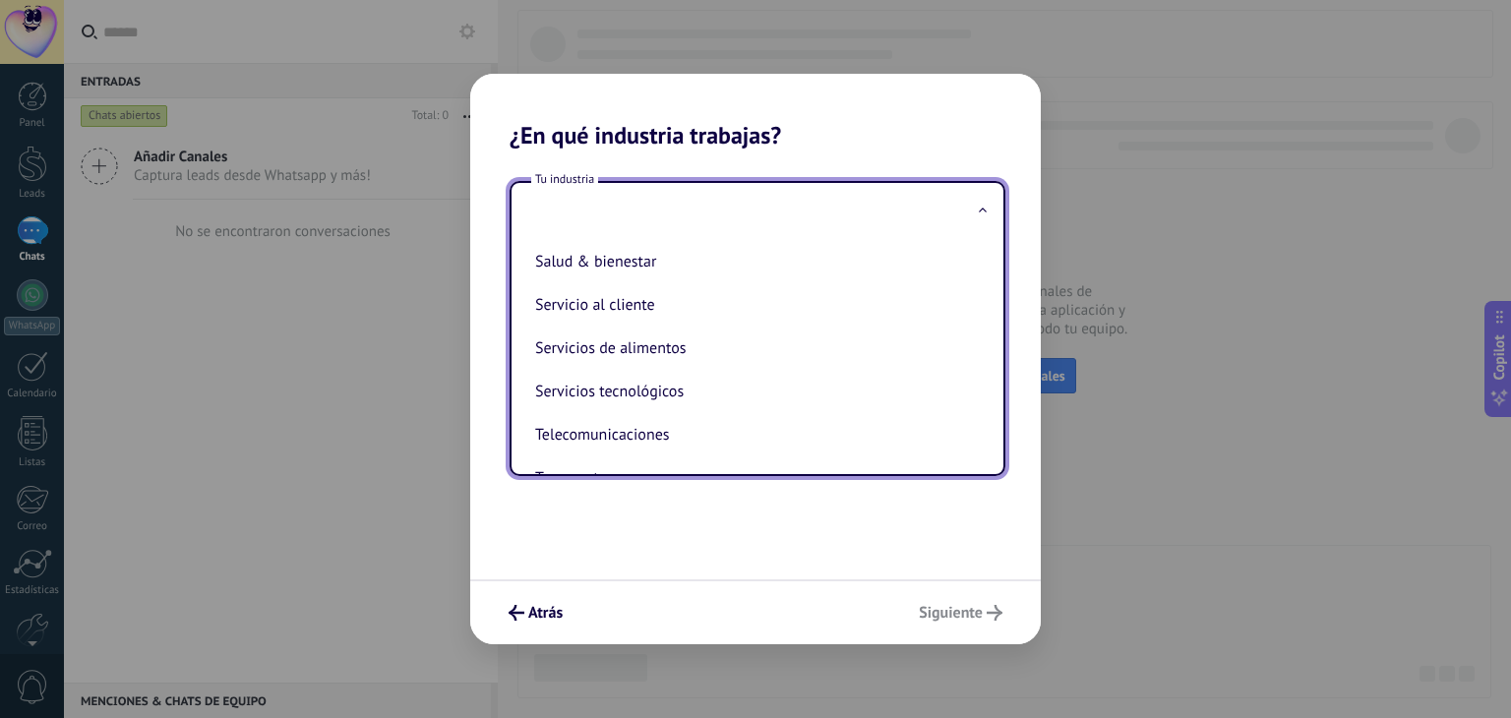
scroll to position [436, 0]
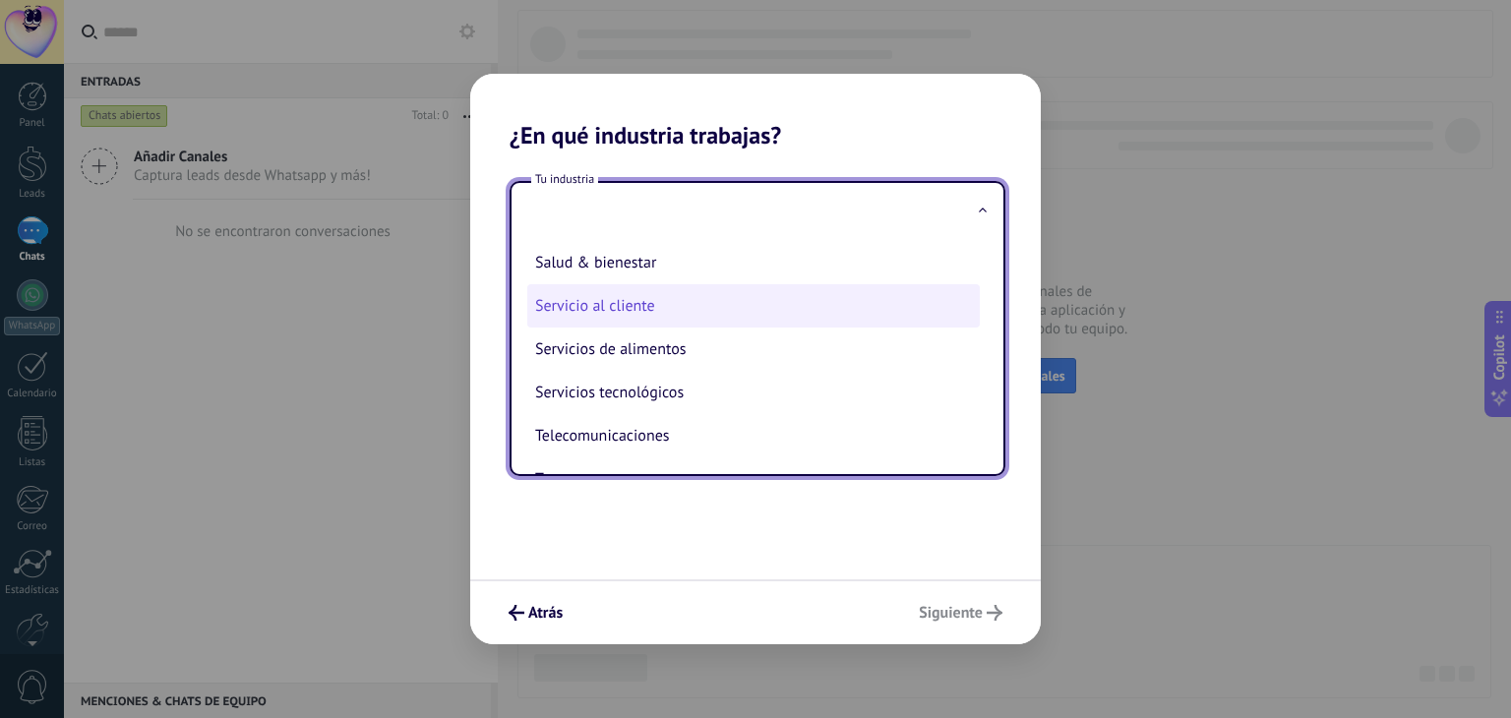
click at [662, 311] on li "Servicio al cliente" at bounding box center [753, 305] width 452 height 43
type input "**********"
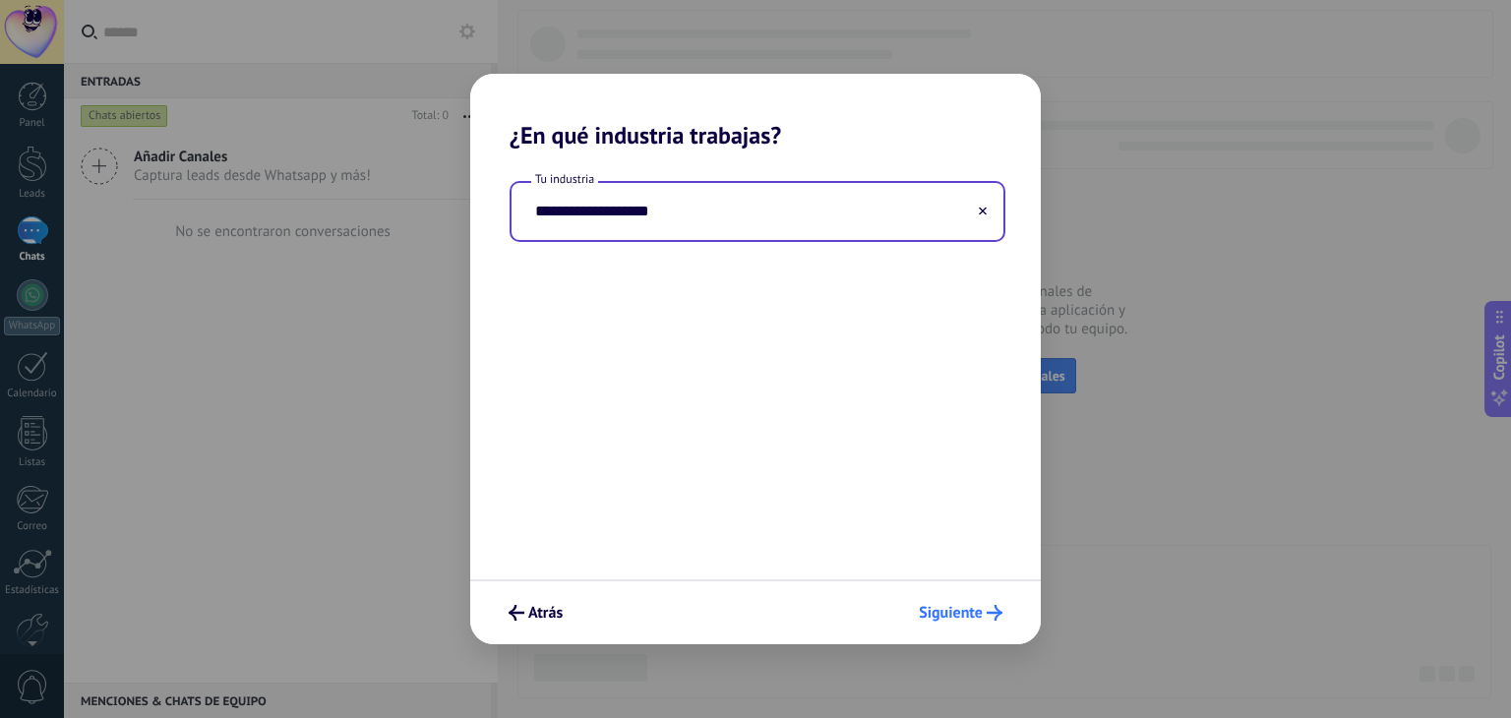
click at [933, 607] on span "Siguiente" at bounding box center [951, 613] width 64 height 14
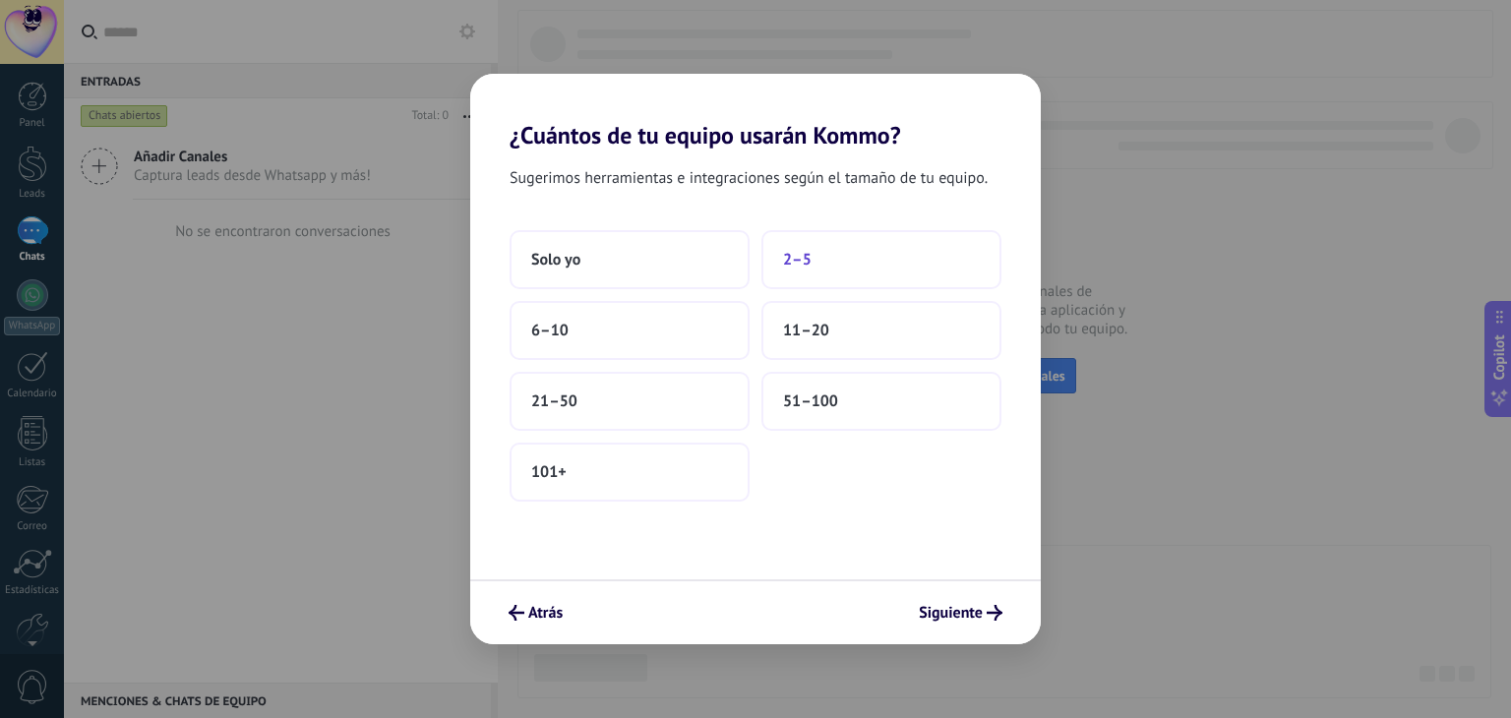
click at [840, 256] on button "2–5" at bounding box center [881, 259] width 240 height 59
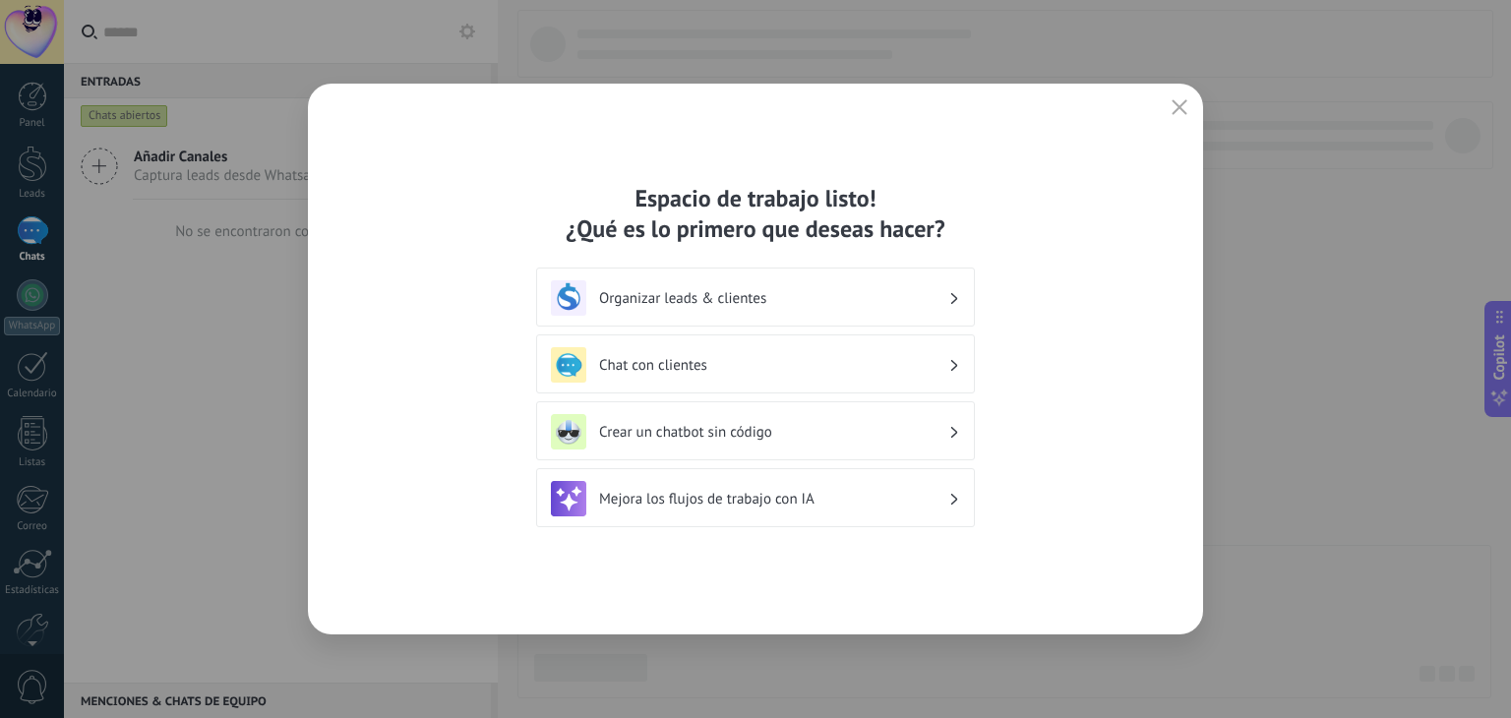
click at [862, 298] on h3 "Organizar leads & clientes" at bounding box center [773, 298] width 349 height 19
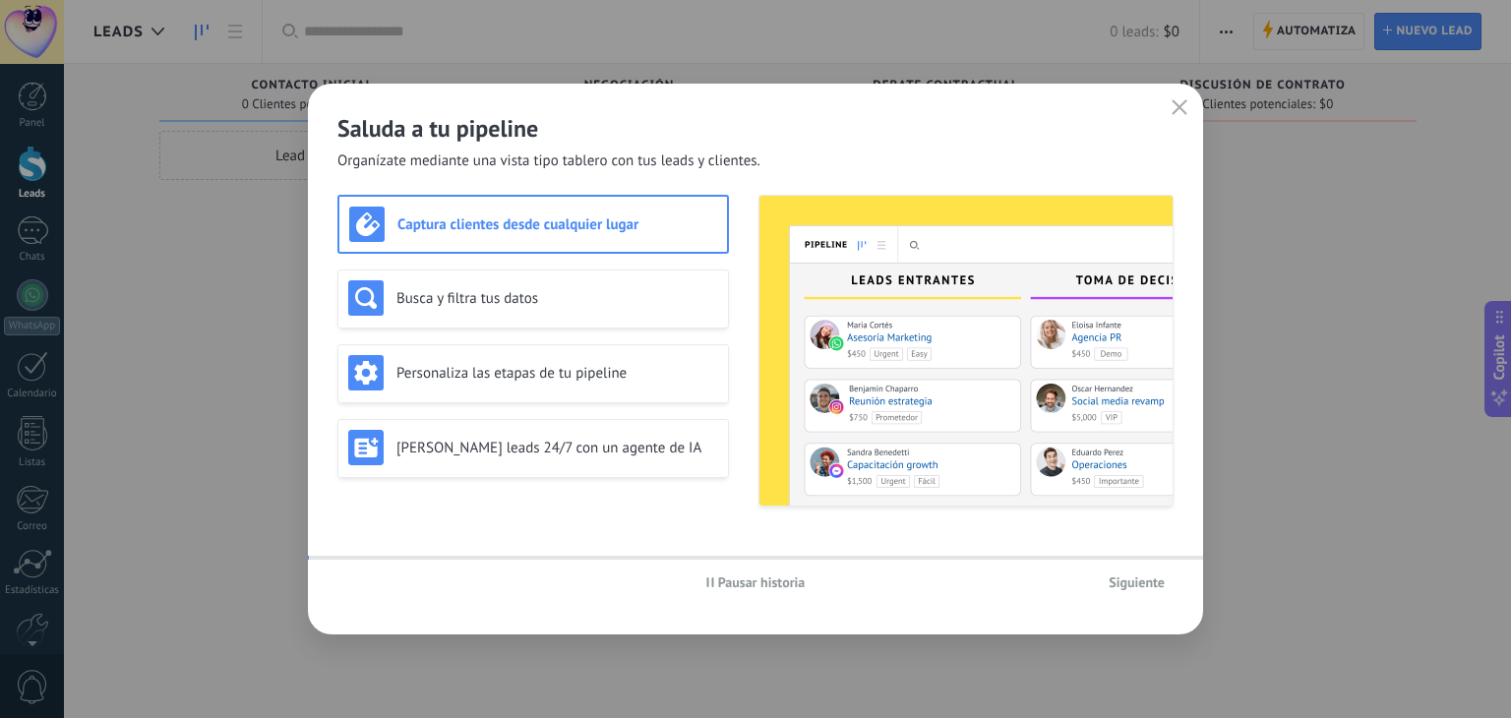
click at [870, 374] on img at bounding box center [965, 351] width 413 height 310
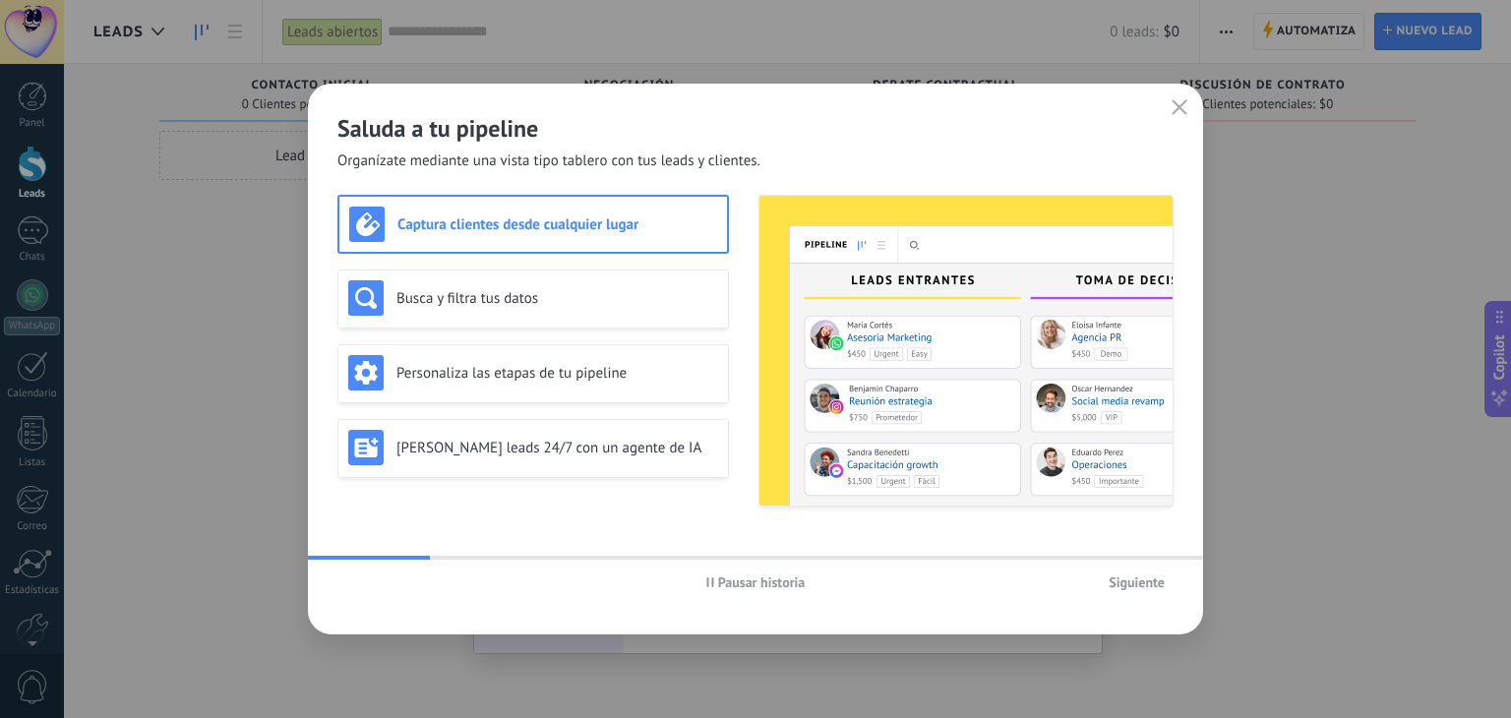
click at [409, 233] on div "Captura clientes desde cualquier lugar" at bounding box center [533, 224] width 368 height 35
click at [481, 295] on h3 "Busca y filtra tus datos" at bounding box center [557, 298] width 322 height 19
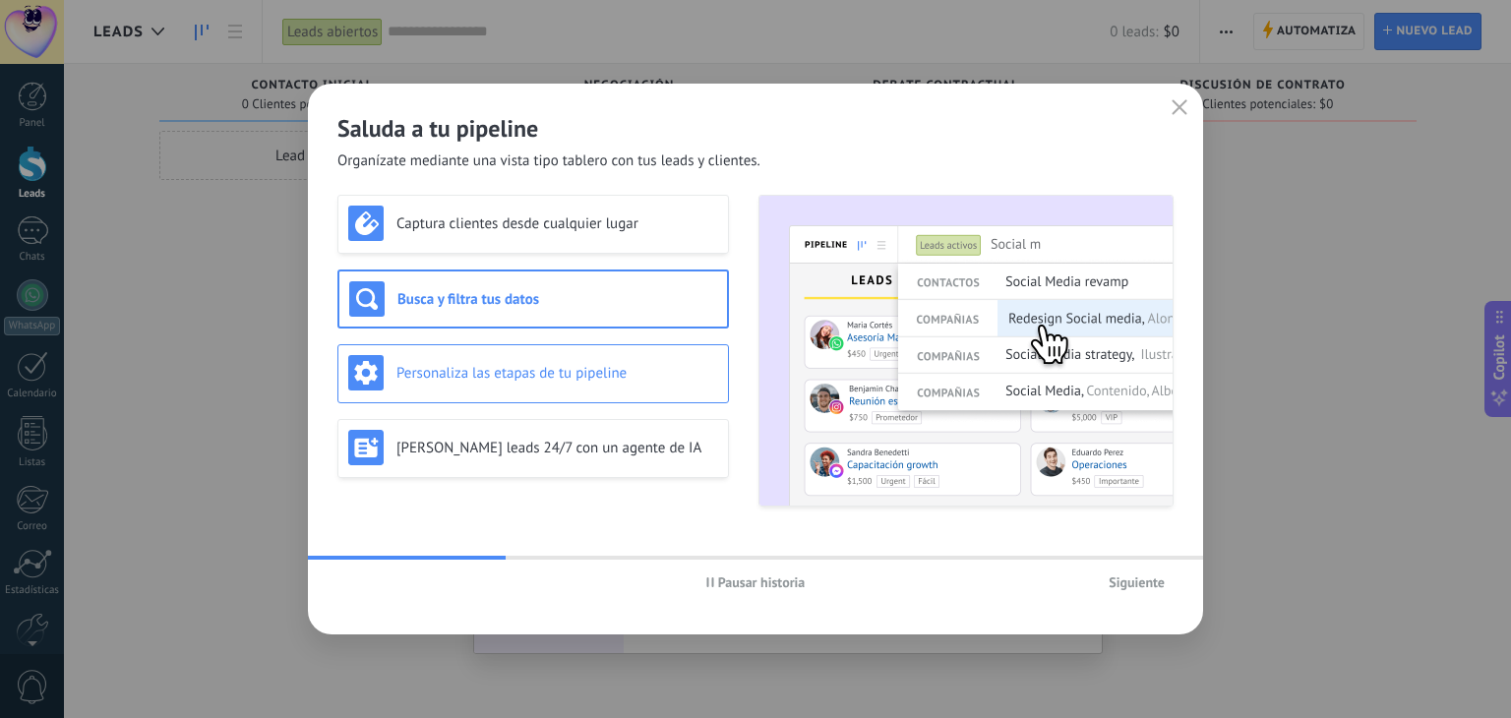
click at [565, 370] on h3 "Personaliza las etapas de tu pipeline" at bounding box center [557, 373] width 322 height 19
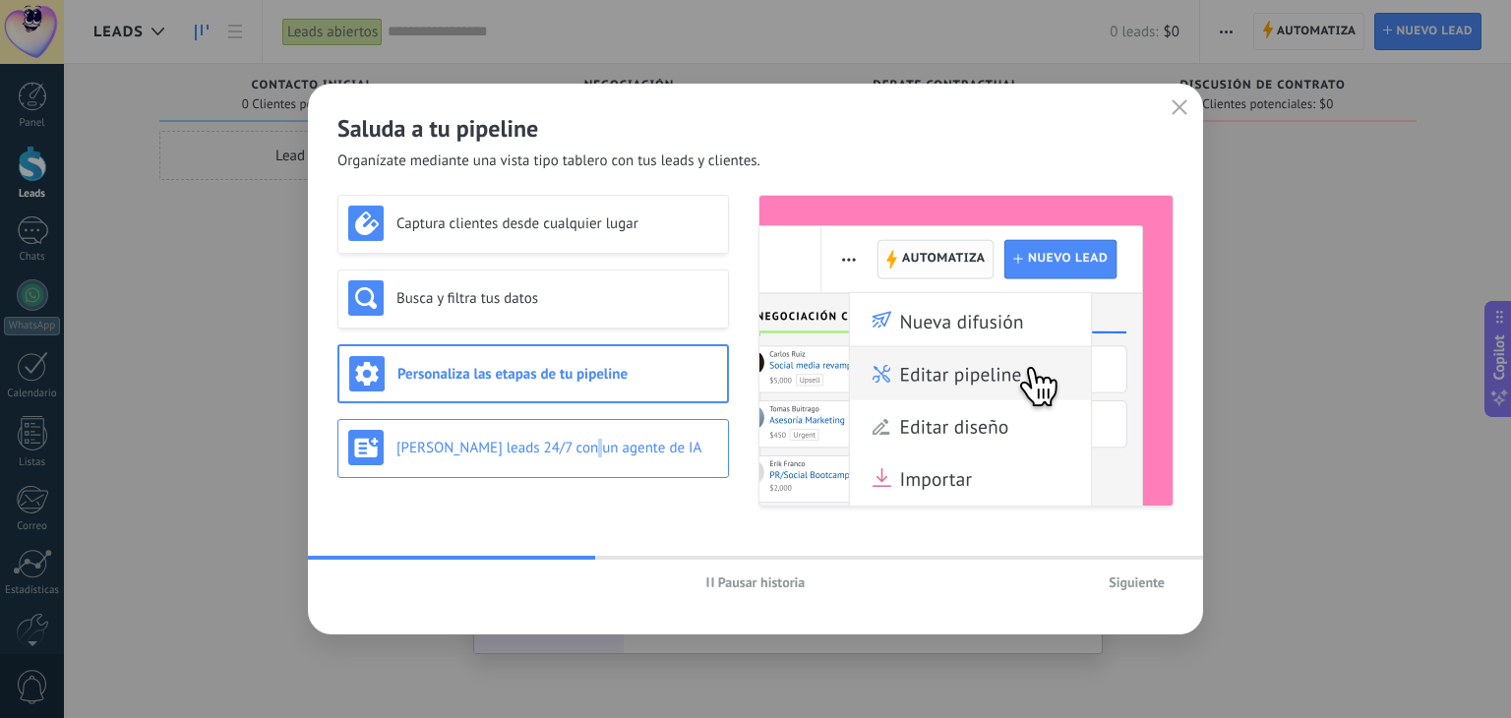
click at [587, 439] on h3 "[PERSON_NAME] leads 24/7 con un agente de IA" at bounding box center [557, 448] width 322 height 19
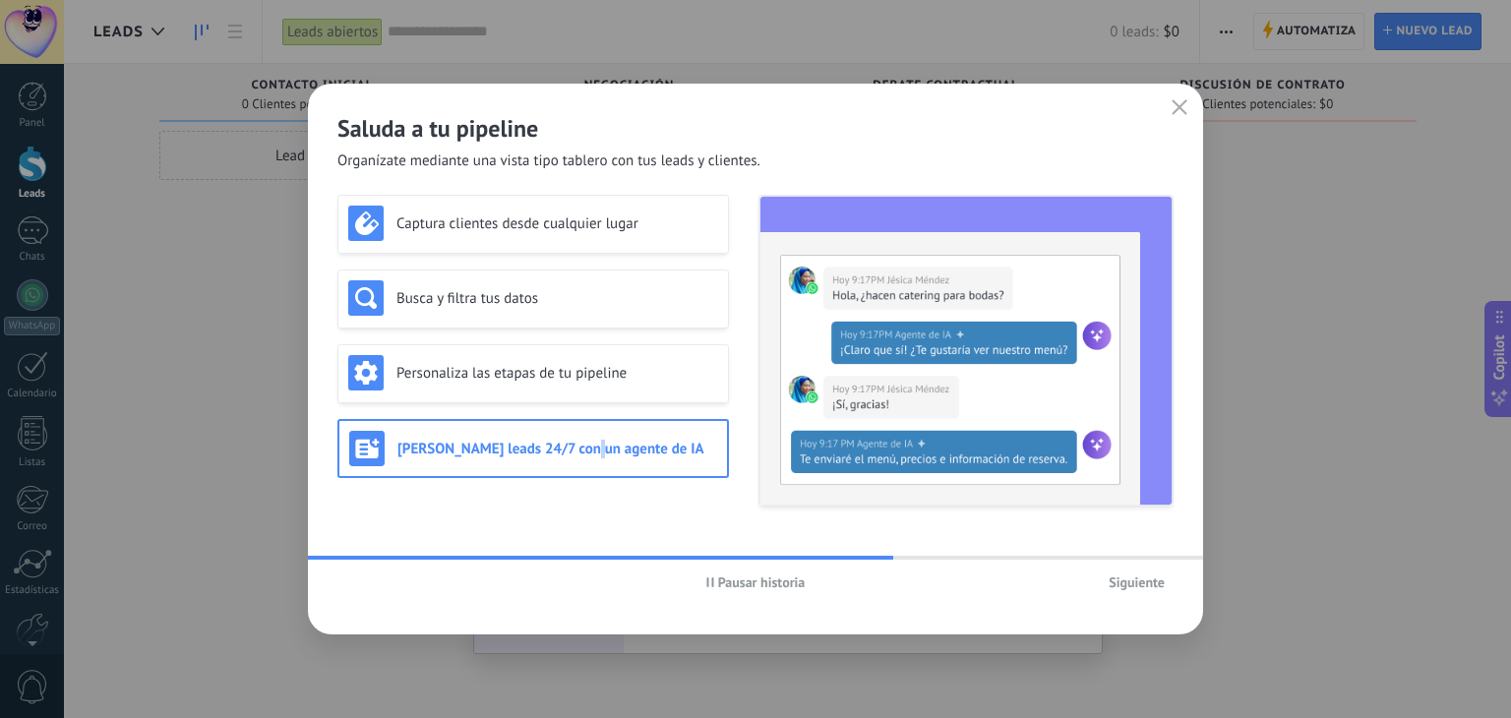
click at [1149, 580] on span "Siguiente" at bounding box center [1136, 582] width 56 height 14
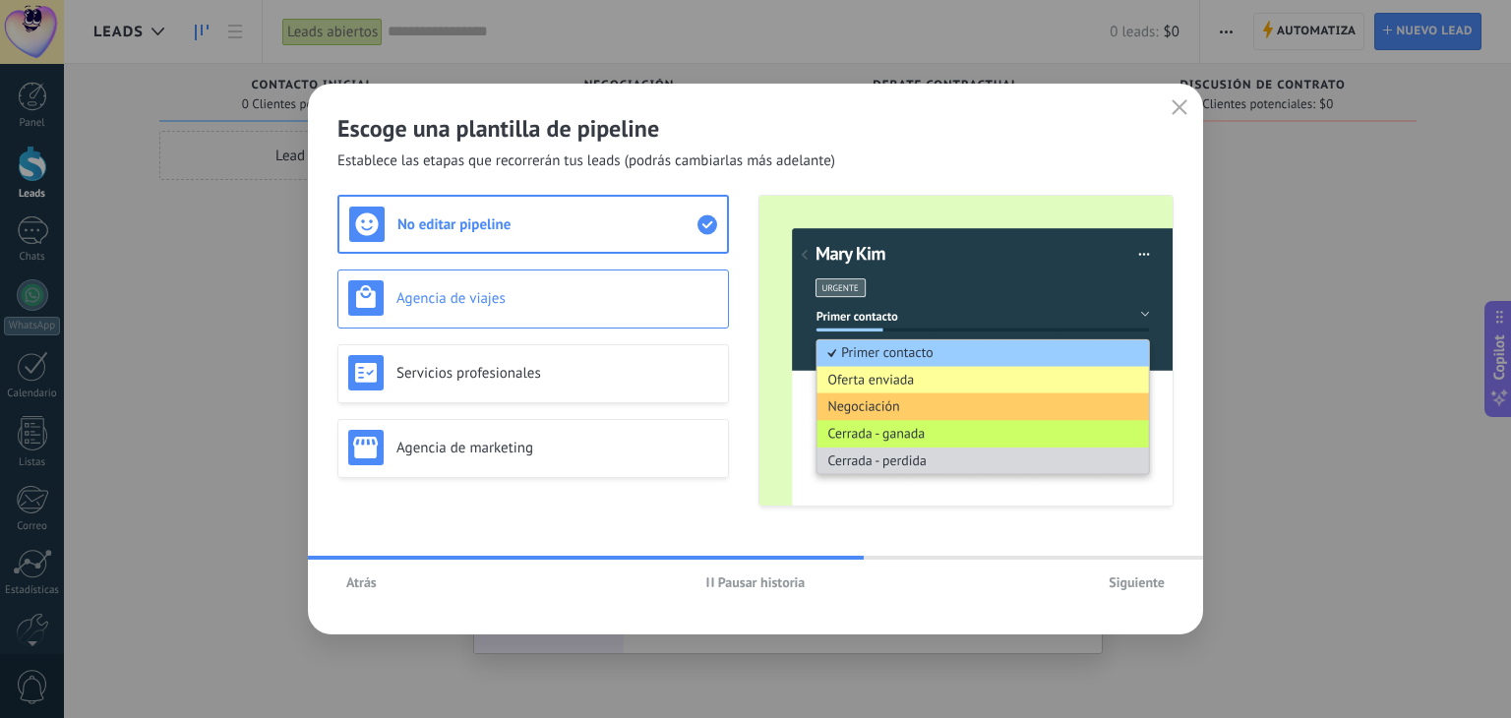
click at [509, 298] on h3 "Agencia de viajes" at bounding box center [557, 298] width 322 height 19
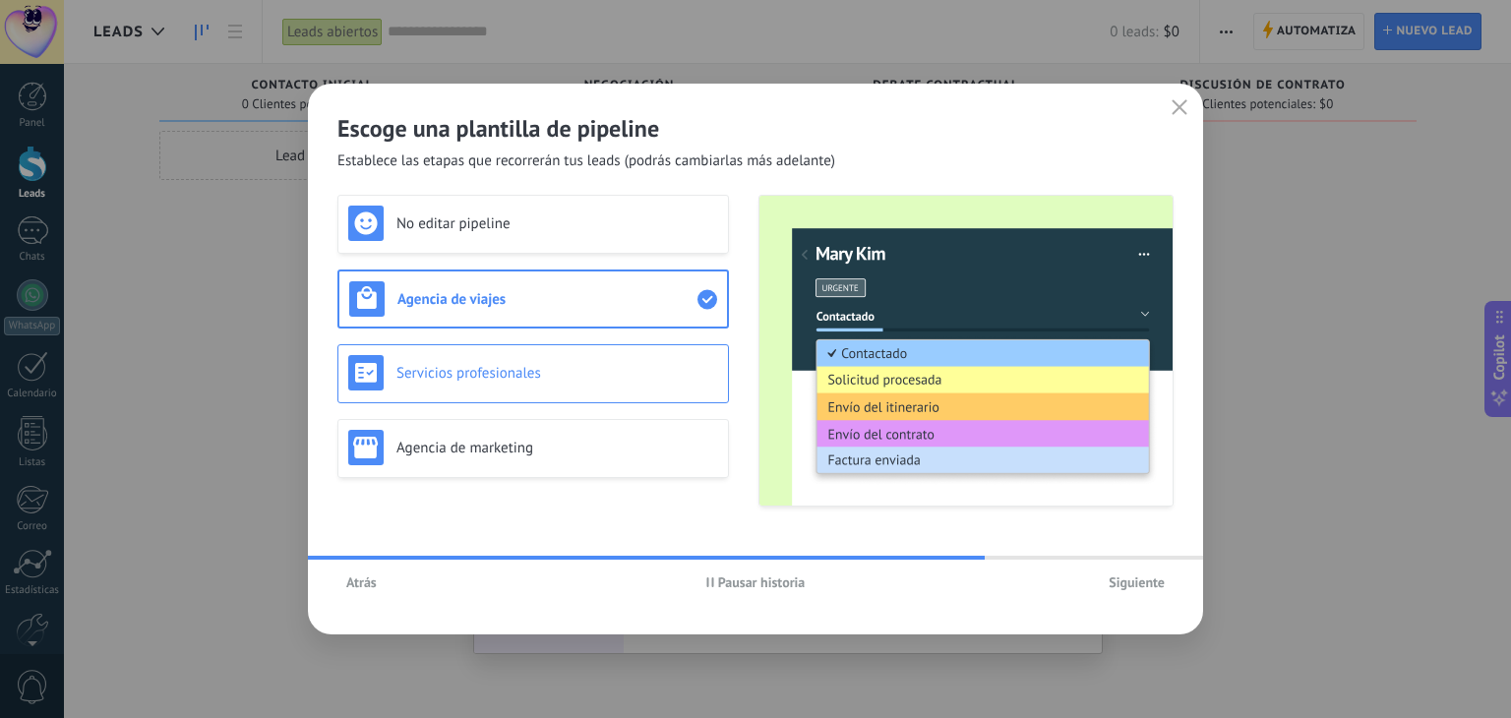
click at [528, 389] on div "Servicios profesionales" at bounding box center [533, 372] width 370 height 35
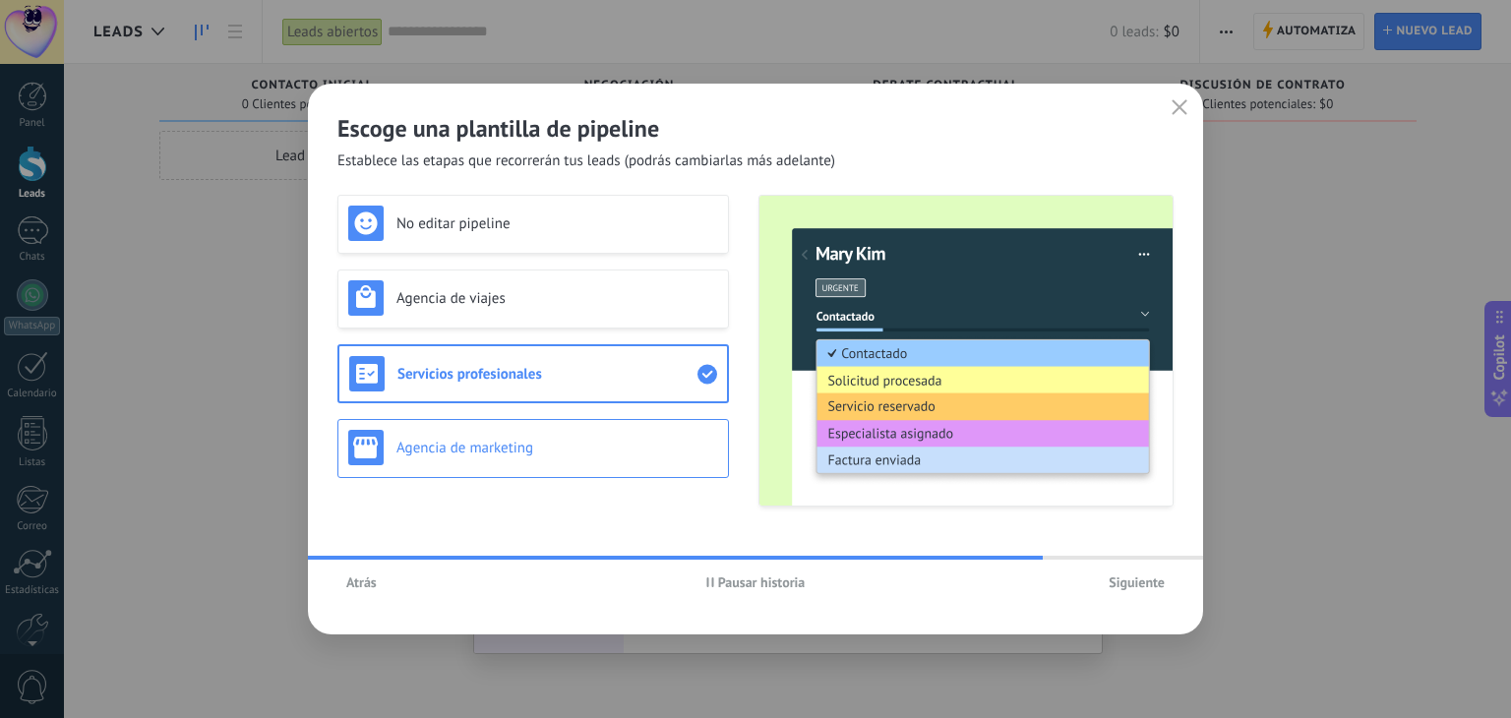
click at [551, 448] on h3 "Agencia de marketing" at bounding box center [557, 448] width 322 height 19
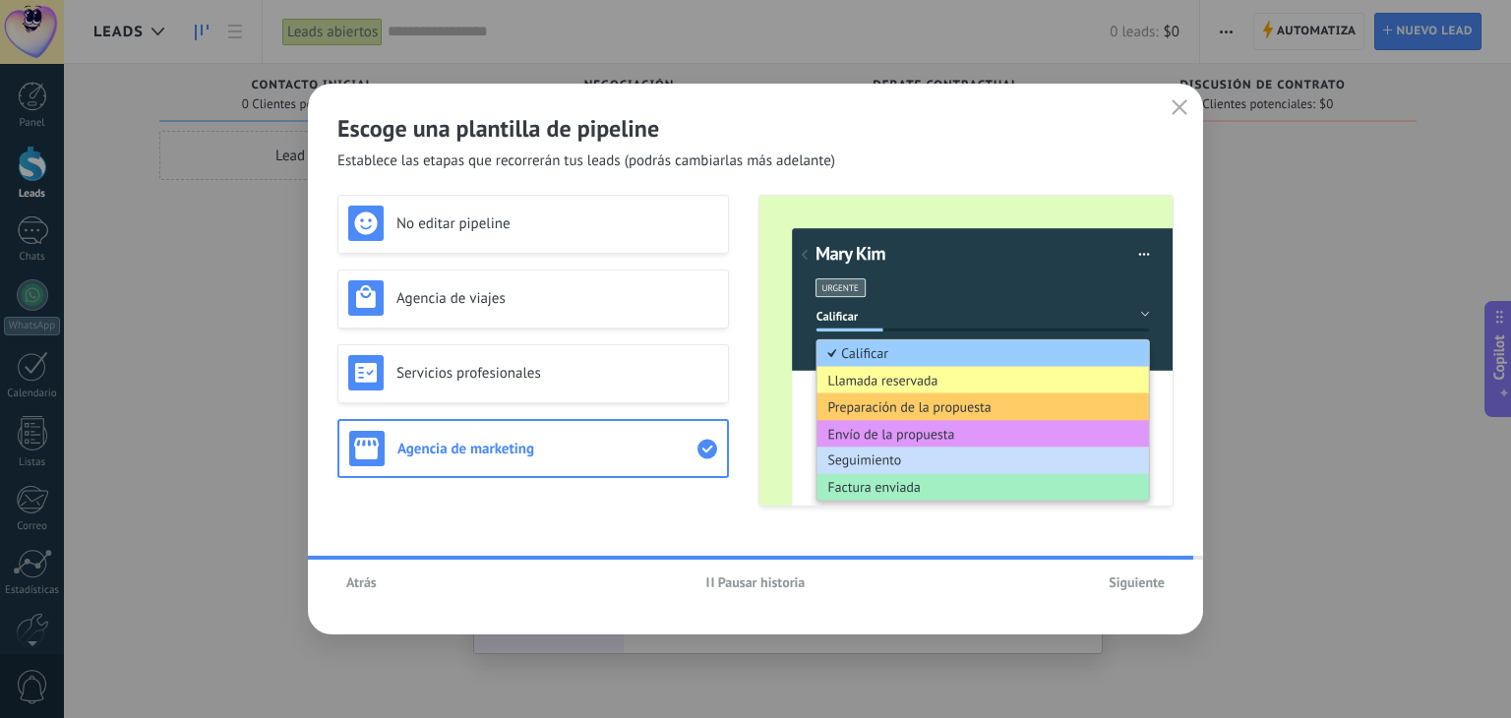
click at [1131, 580] on span "Siguiente" at bounding box center [1136, 582] width 56 height 14
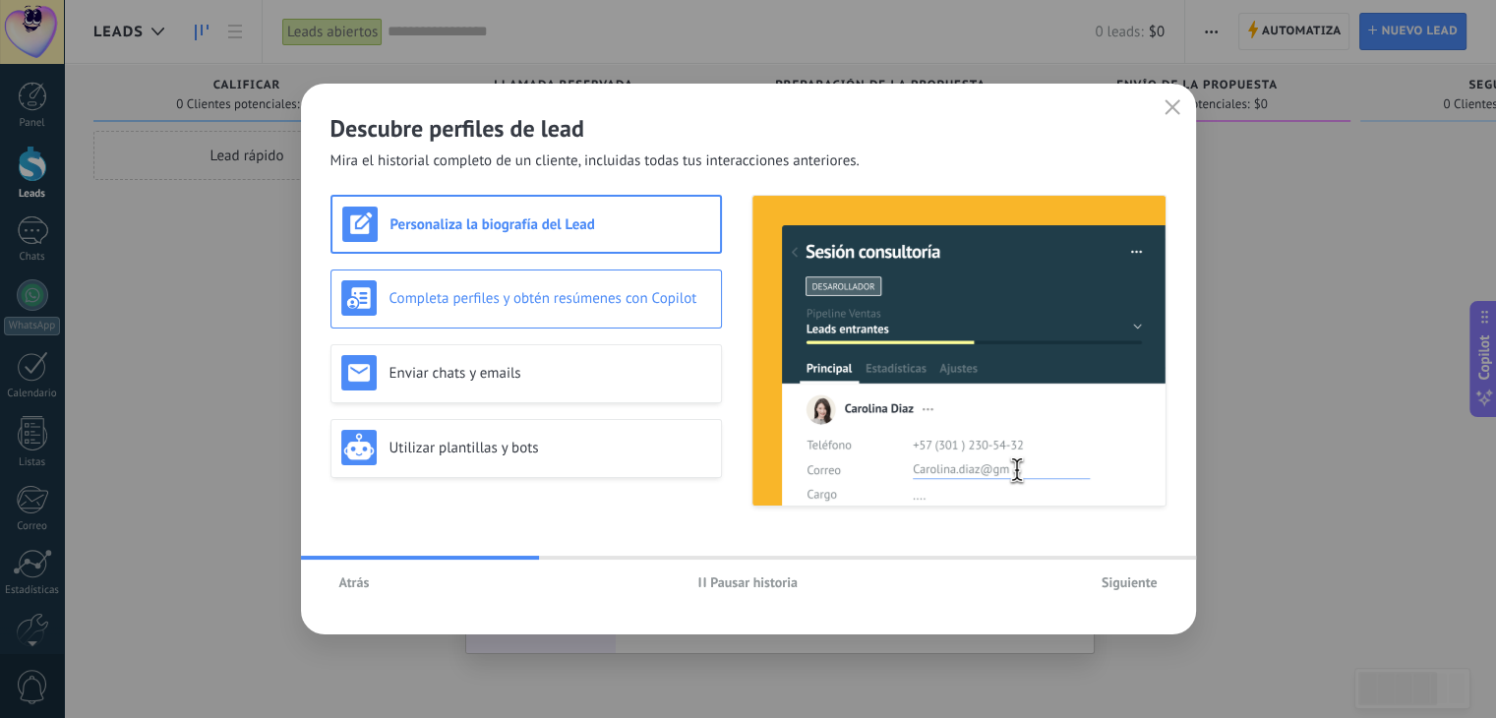
click at [646, 299] on h3 "Completa perfiles y obtén resúmenes con Copilot" at bounding box center [550, 298] width 322 height 19
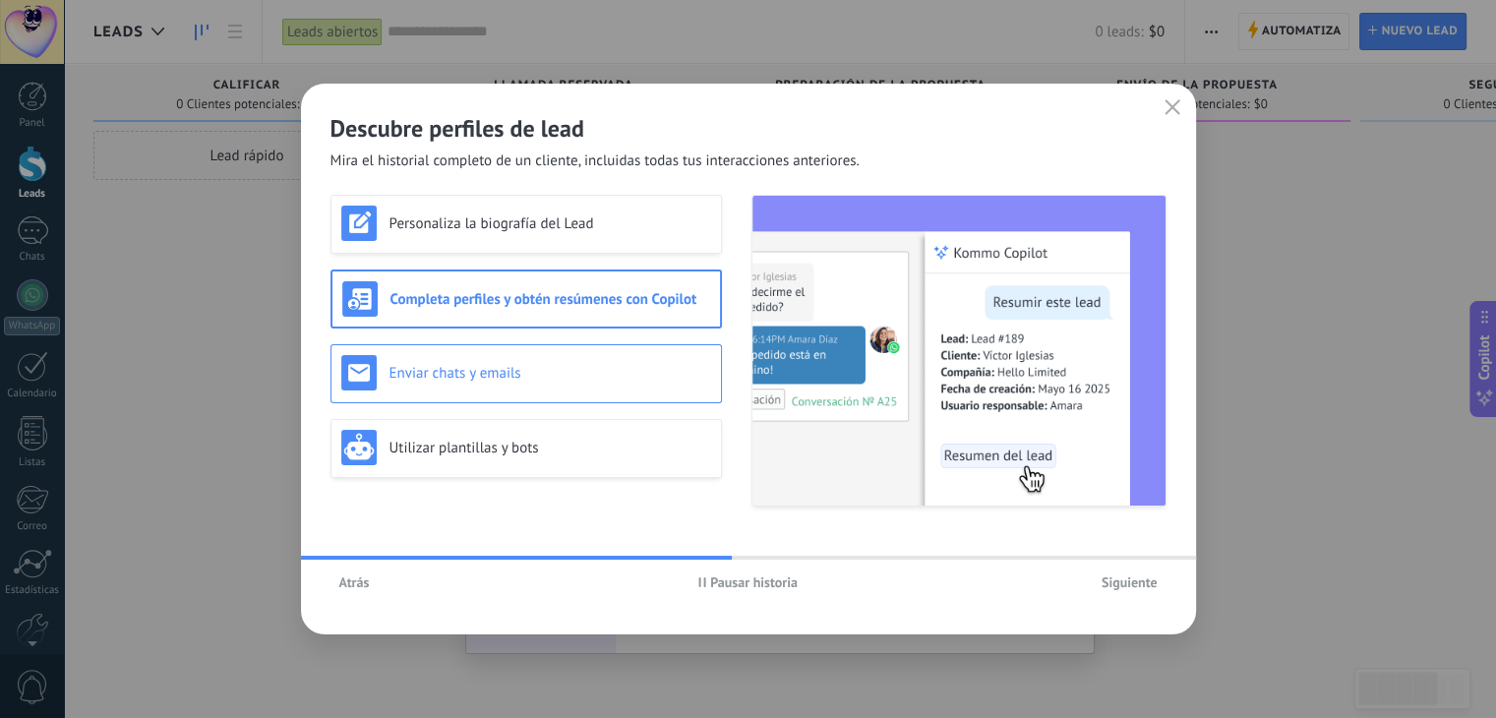
click at [634, 371] on h3 "Enviar chats y emails" at bounding box center [550, 373] width 322 height 19
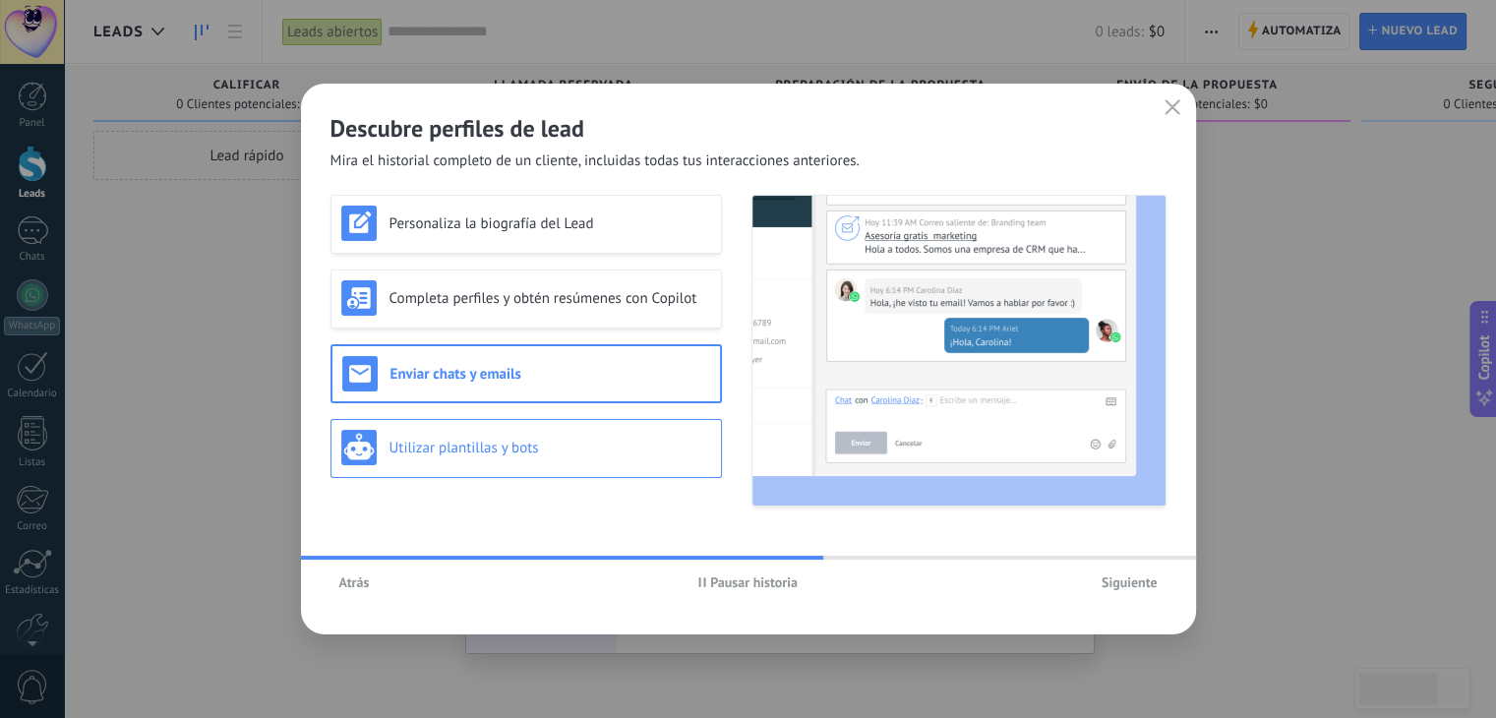
click at [623, 446] on h3 "Utilizar plantillas y bots" at bounding box center [550, 448] width 322 height 19
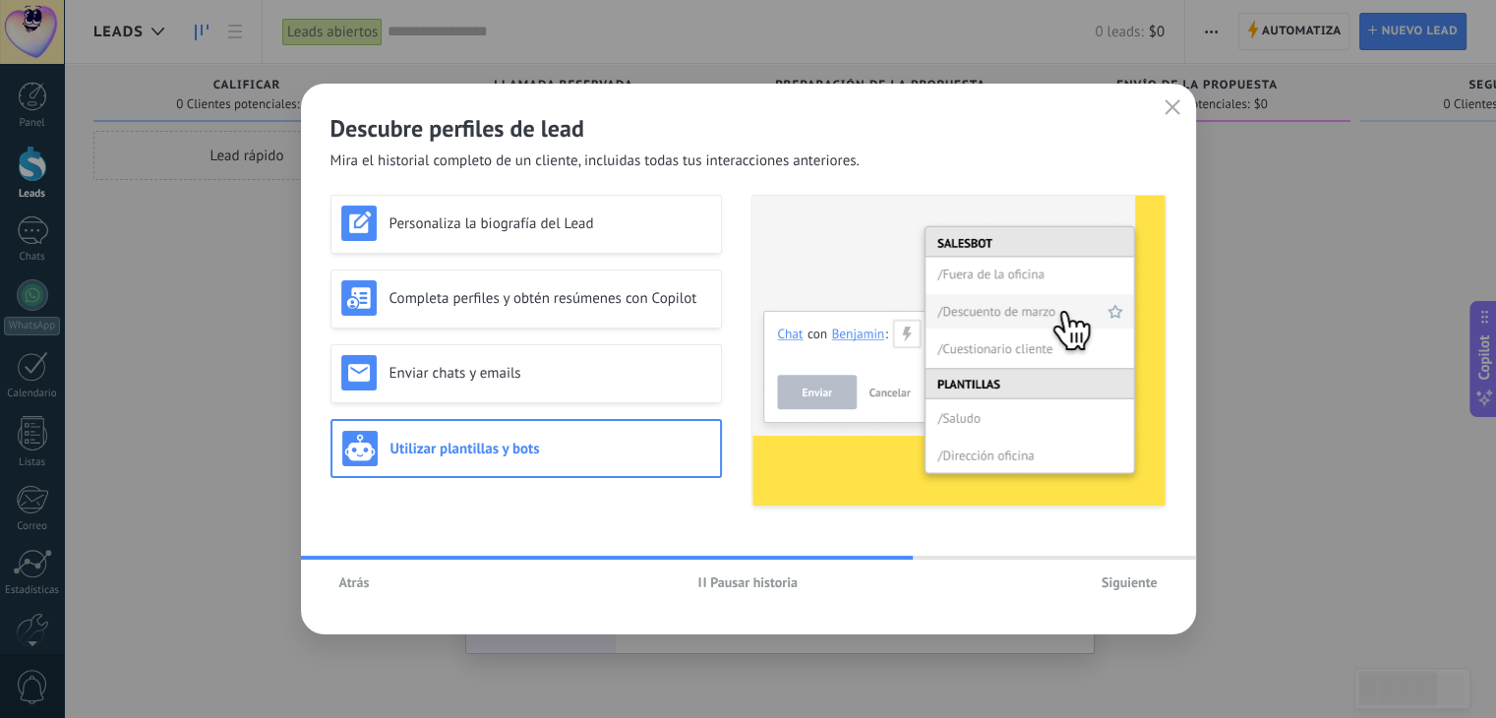
click at [1125, 584] on span "Siguiente" at bounding box center [1130, 582] width 56 height 14
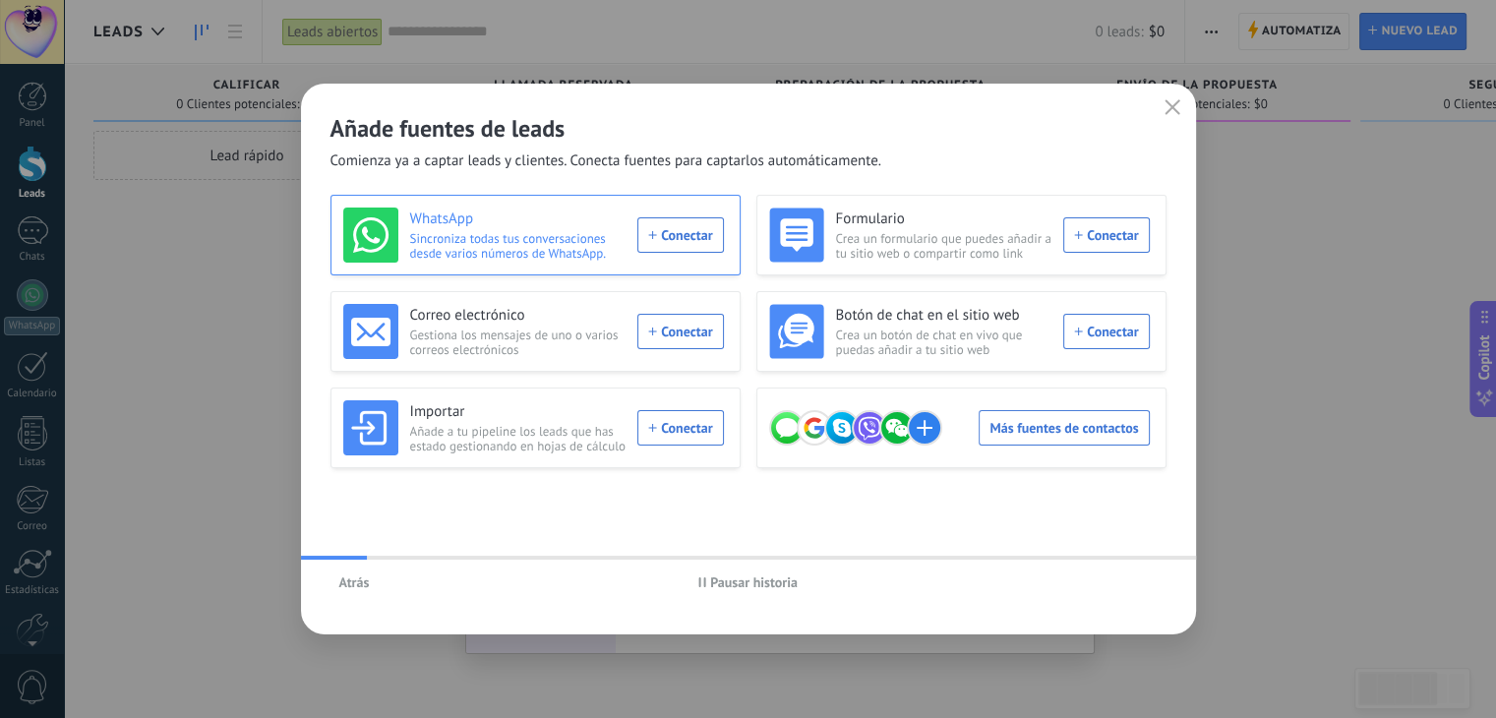
click at [668, 243] on div "WhatsApp Sincroniza todas tus conversaciones desde varios números de WhatsApp. …" at bounding box center [533, 235] width 381 height 55
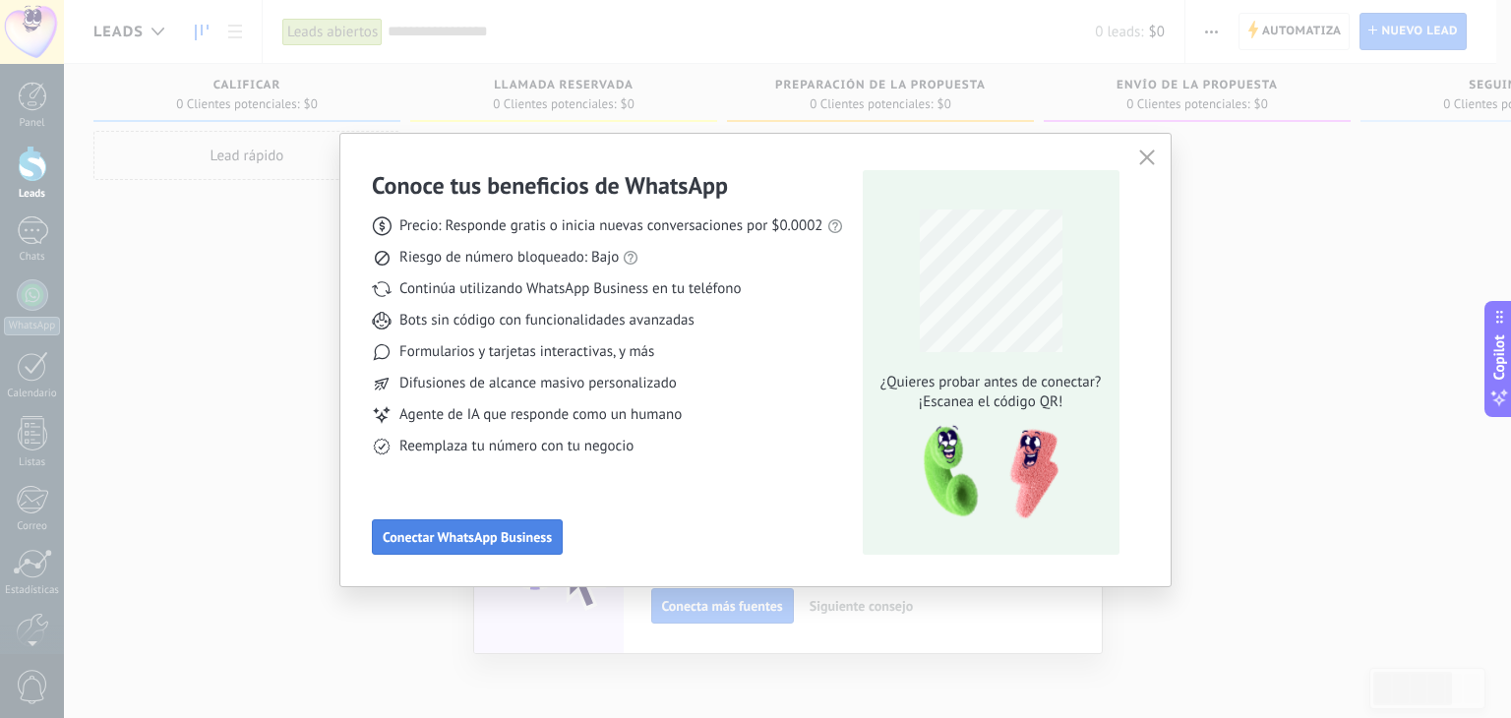
click at [481, 521] on button "Conectar WhatsApp Business" at bounding box center [467, 536] width 191 height 35
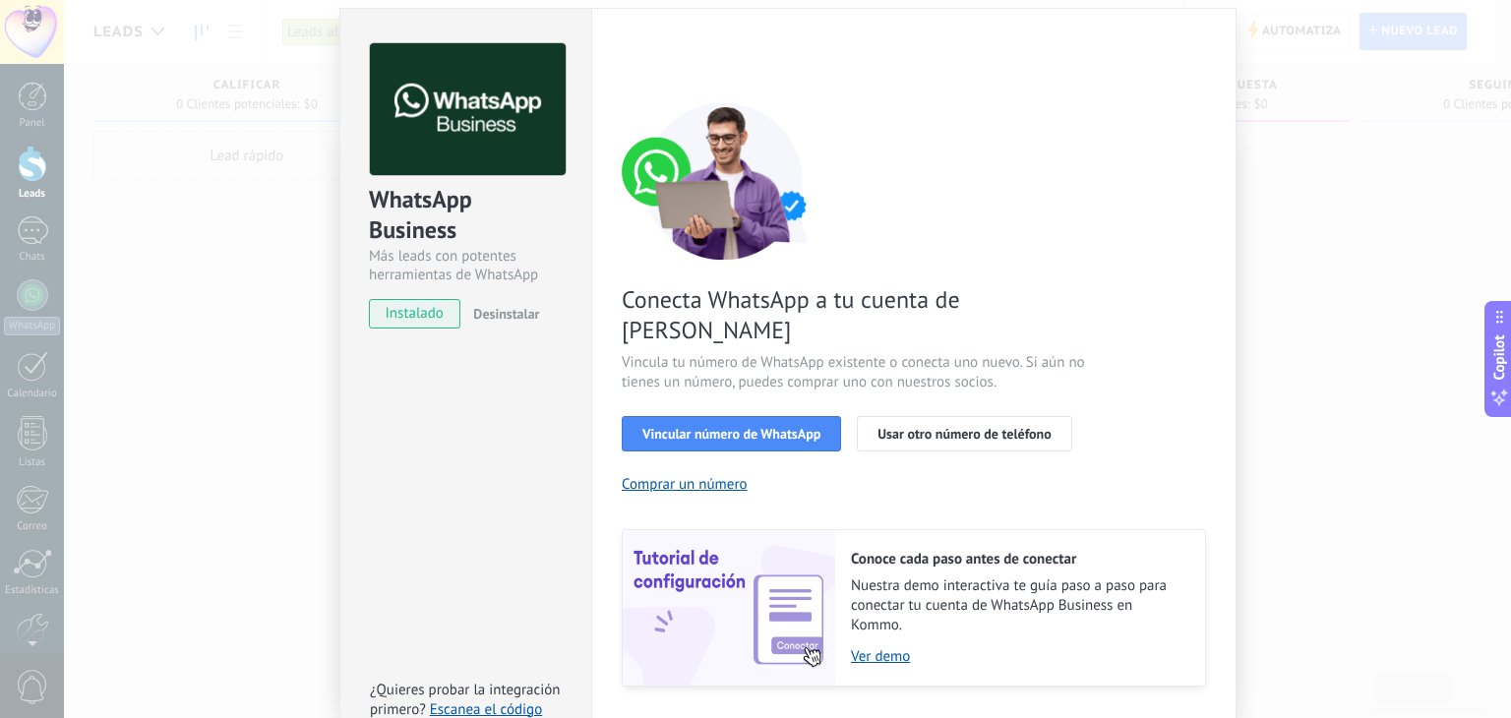
scroll to position [85, 0]
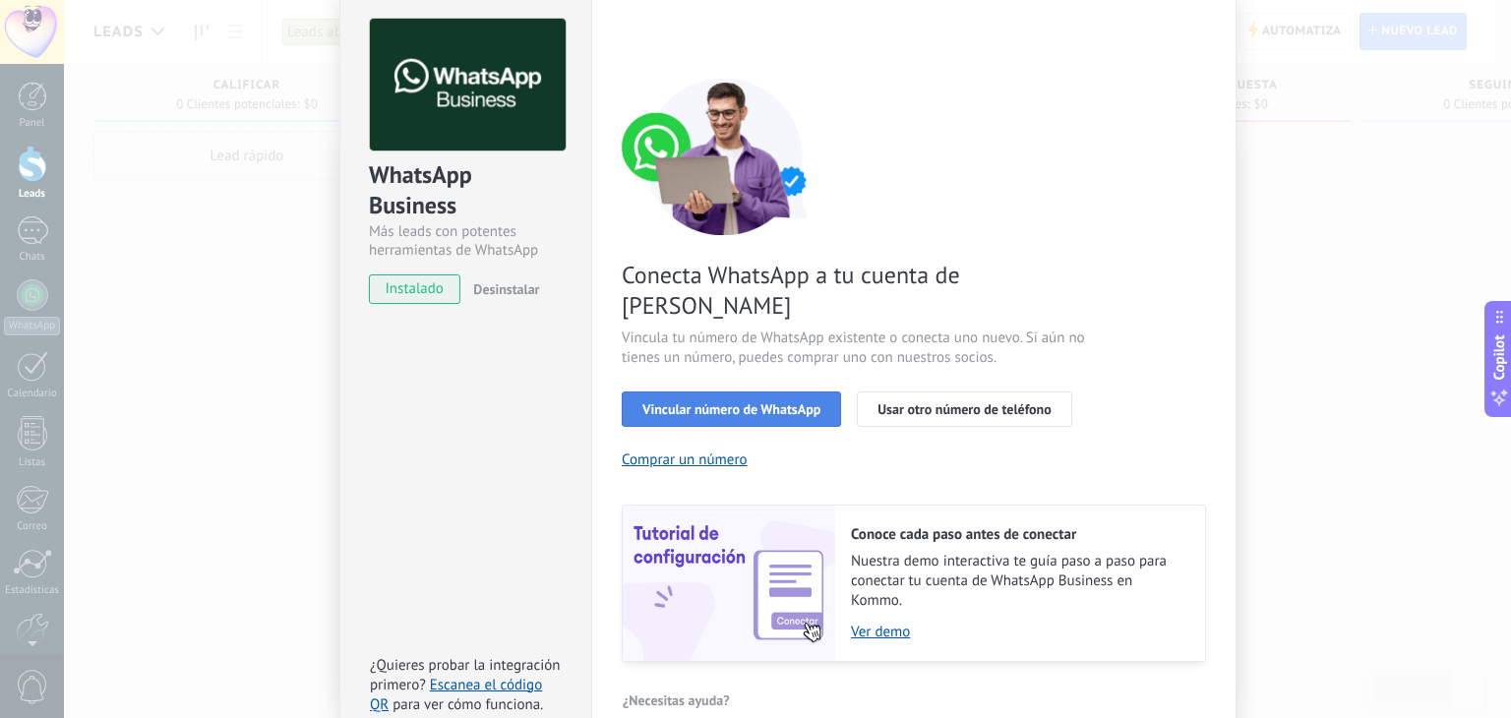
click at [775, 391] on button "Vincular número de WhatsApp" at bounding box center [731, 408] width 219 height 35
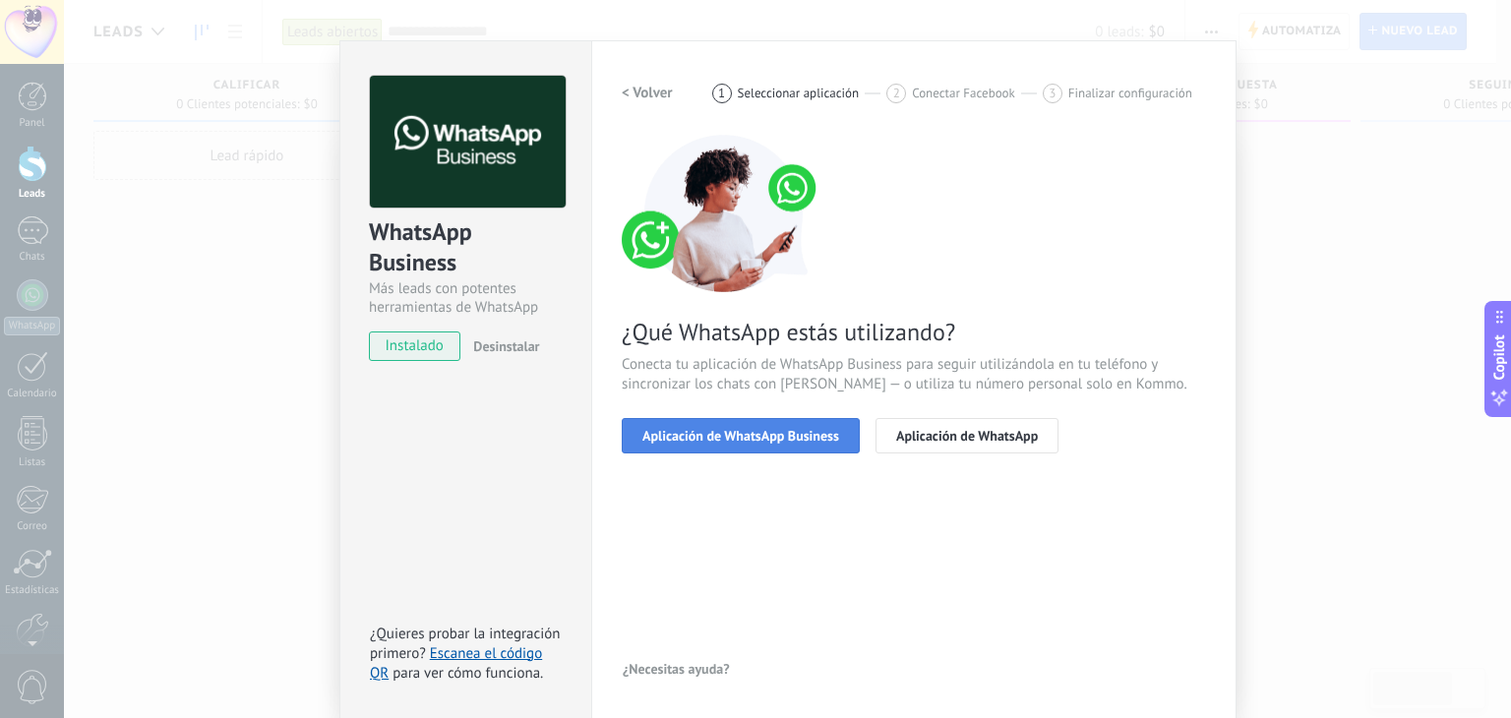
click at [793, 435] on span "Aplicación de WhatsApp Business" at bounding box center [740, 436] width 197 height 14
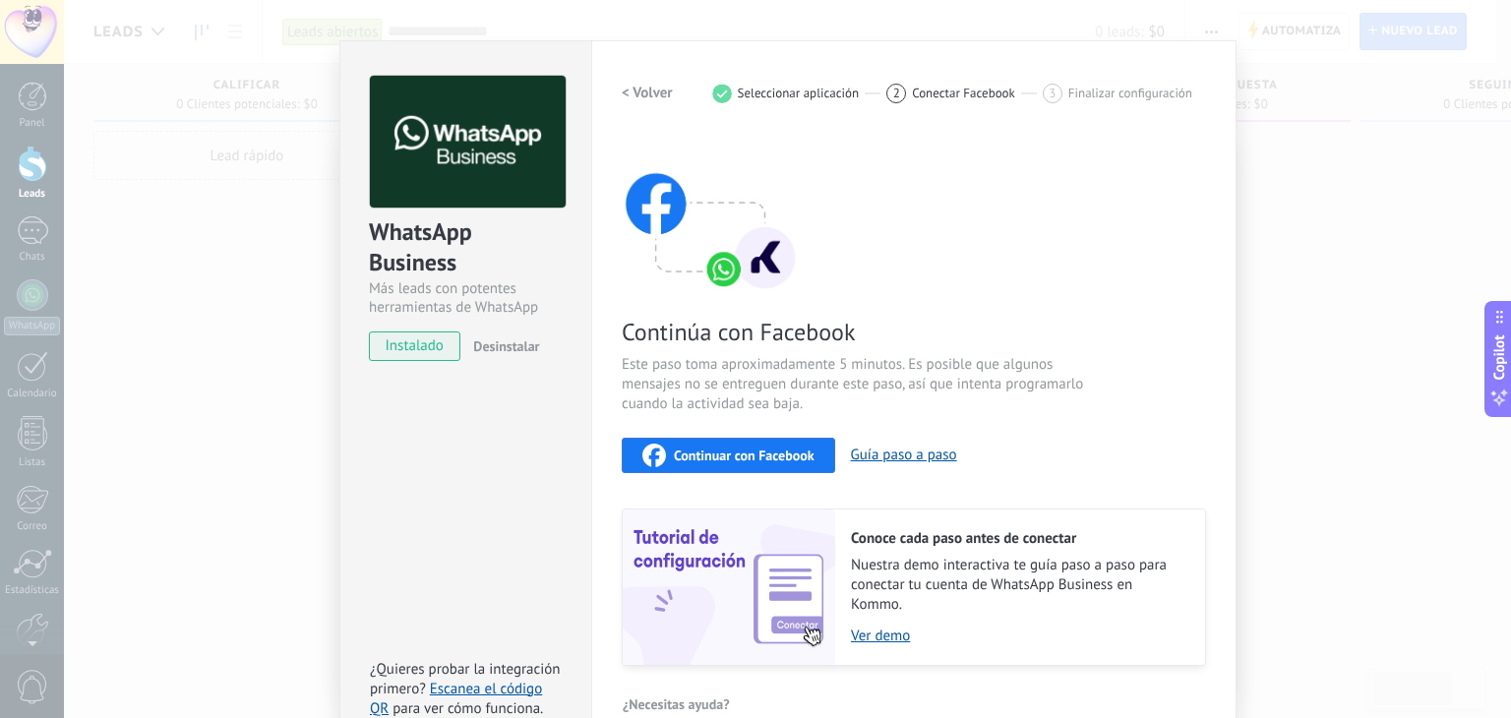
click at [786, 453] on span "Continuar con Facebook" at bounding box center [744, 455] width 141 height 14
click at [784, 448] on span "Continuar con Facebook" at bounding box center [744, 455] width 141 height 14
